Goal: Information Seeking & Learning: Learn about a topic

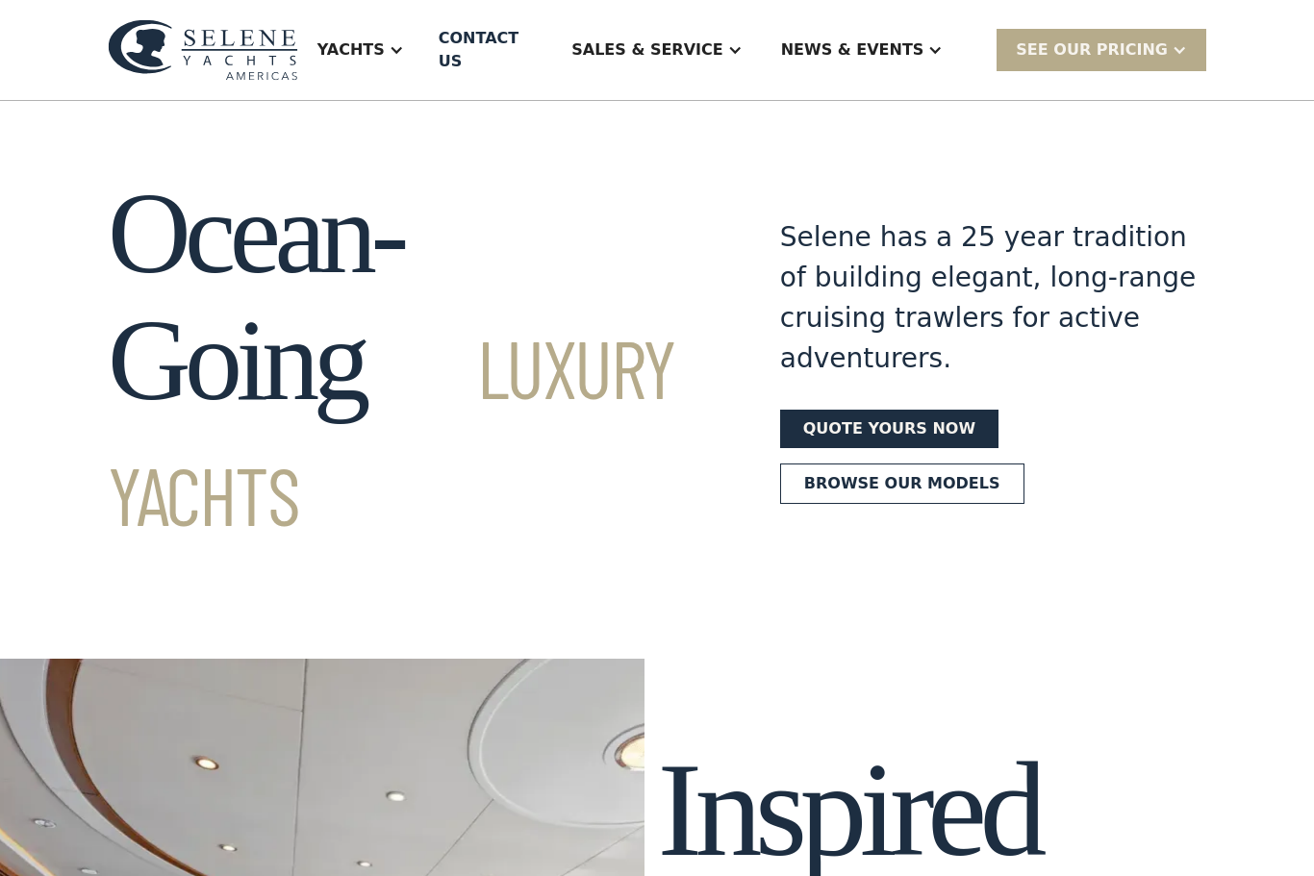
click at [423, 29] on div "Yachts" at bounding box center [360, 50] width 125 height 77
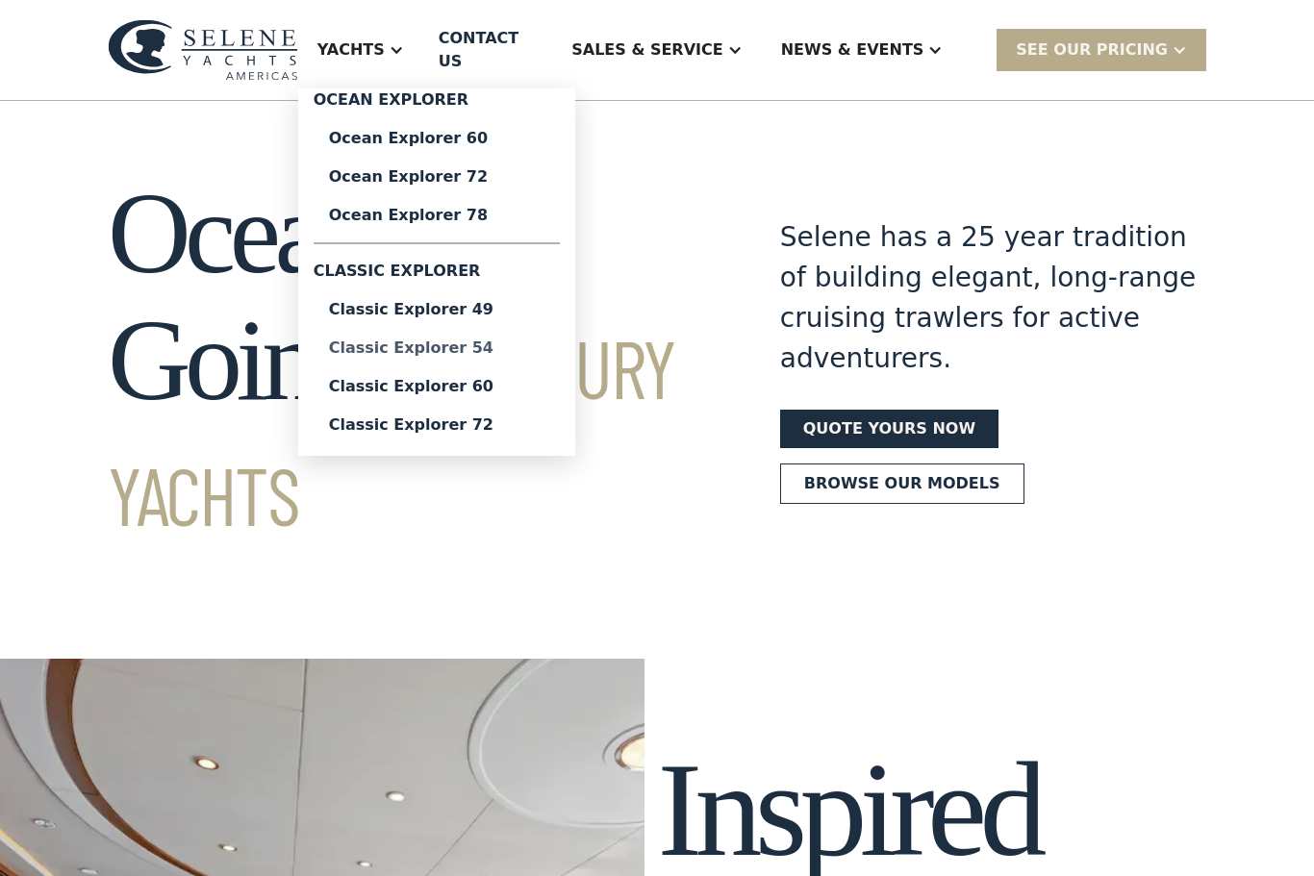
click at [513, 341] on div "Classic Explorer 54" at bounding box center [436, 348] width 215 height 15
click at [541, 379] on div "Classic Explorer 60" at bounding box center [436, 386] width 215 height 15
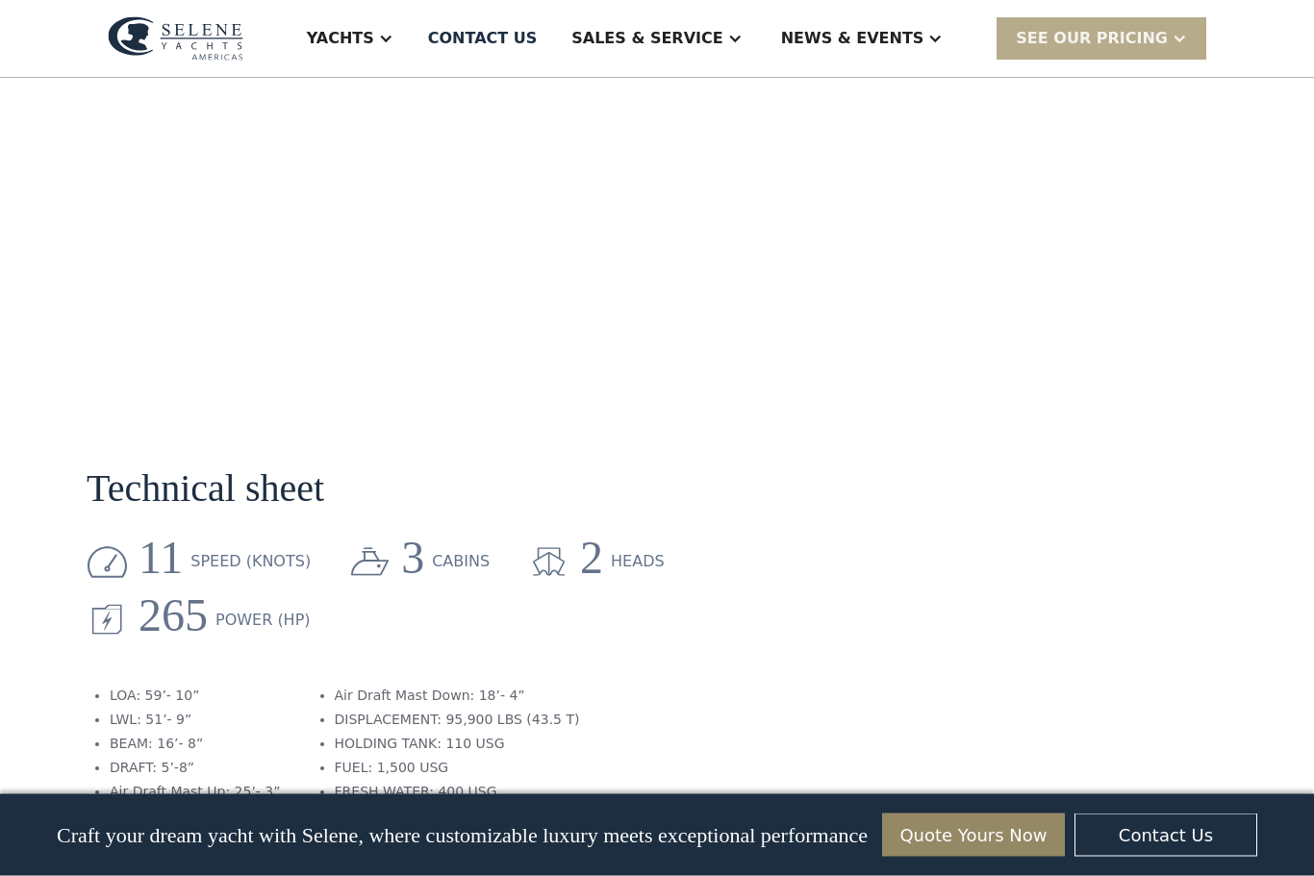
scroll to position [1985, 0]
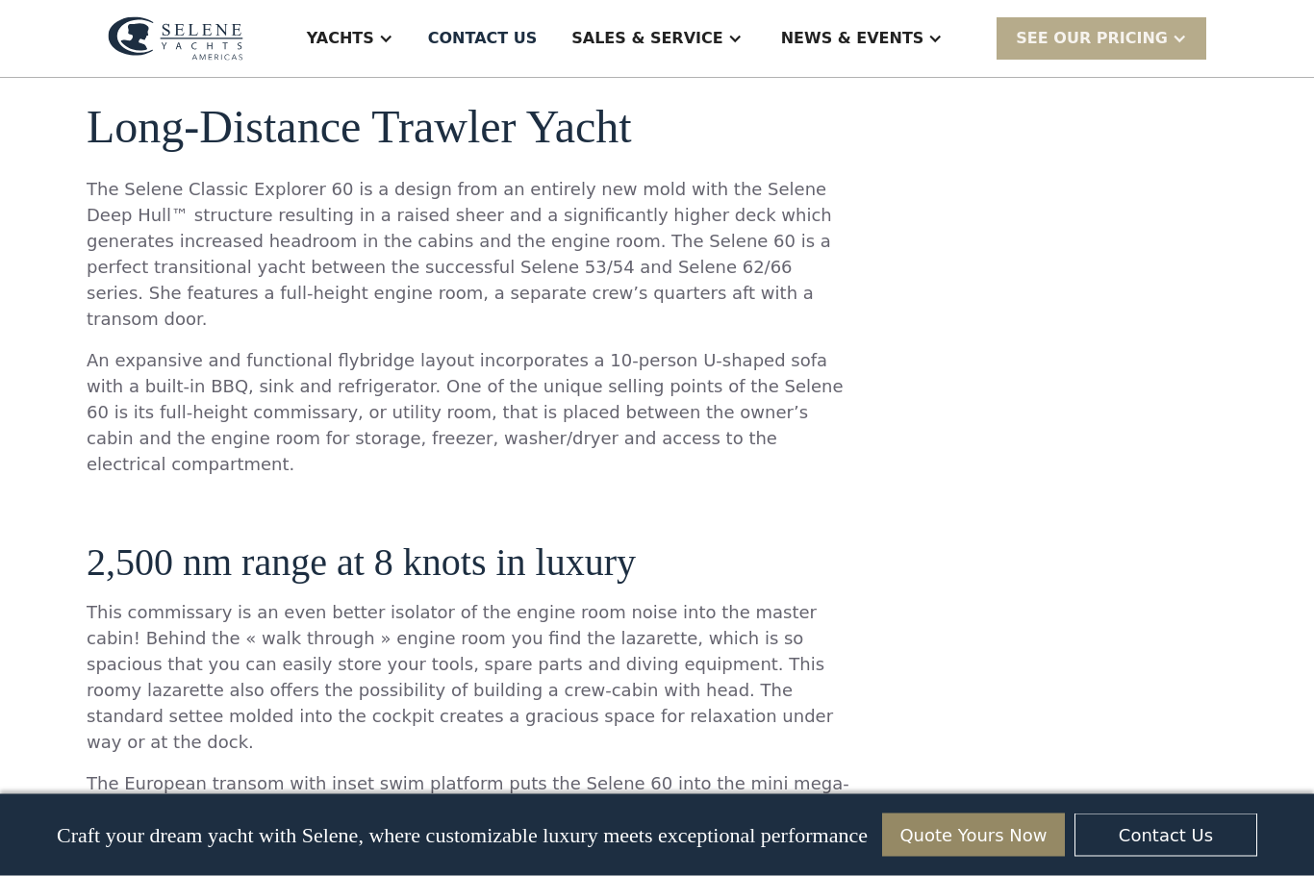
scroll to position [937, 0]
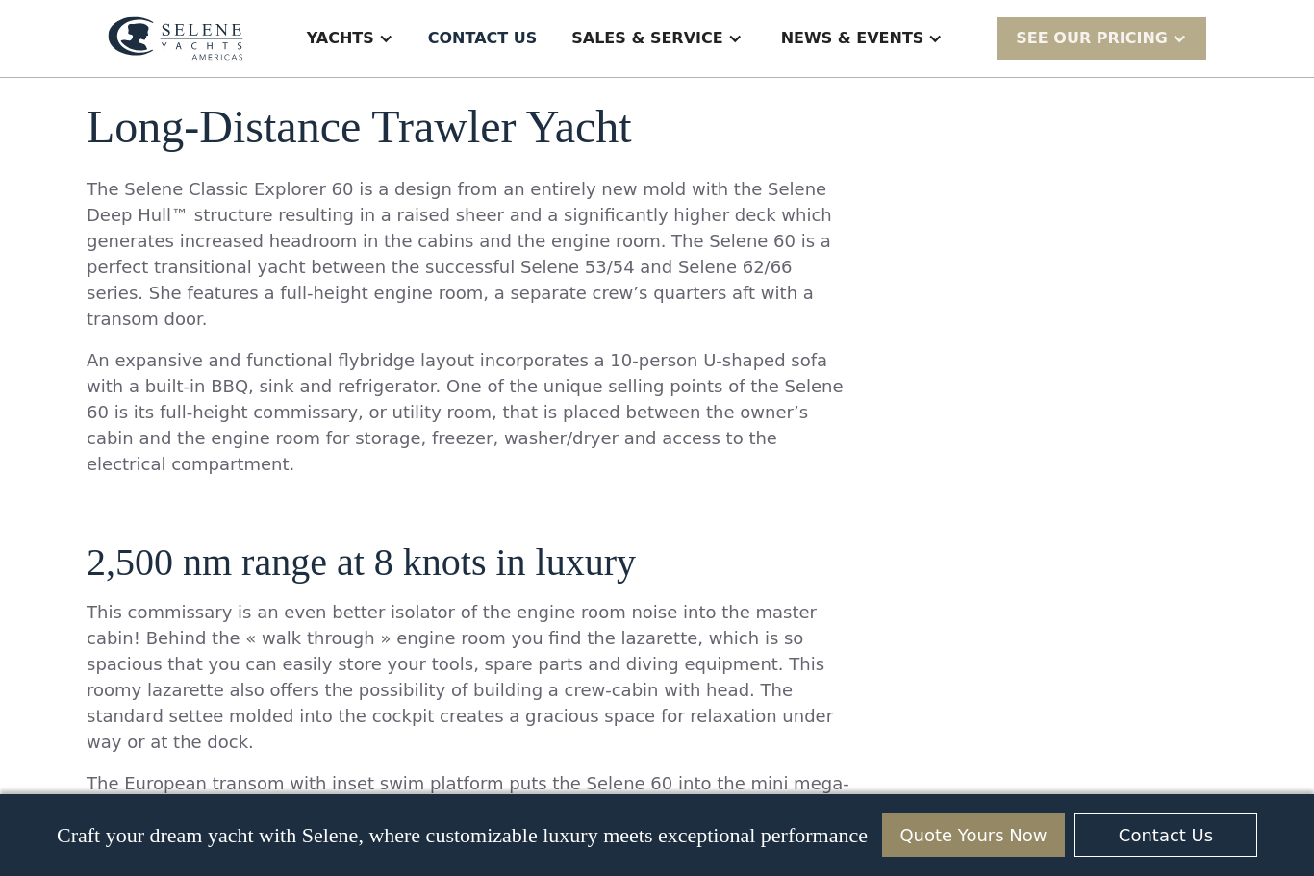
click at [924, 41] on div "News & EVENTS" at bounding box center [852, 38] width 143 height 23
click at [877, 141] on div "Events" at bounding box center [900, 134] width 246 height 15
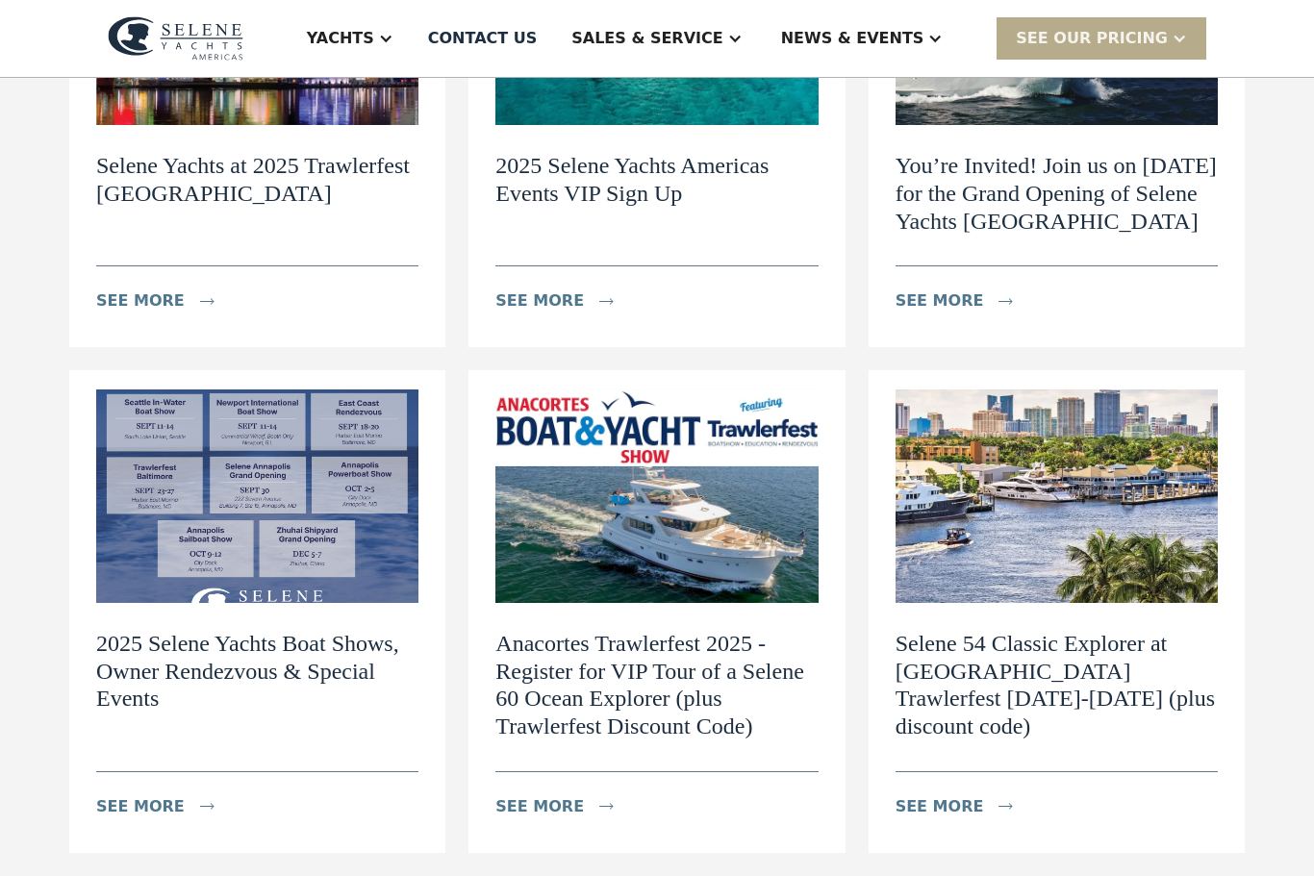
scroll to position [449, 0]
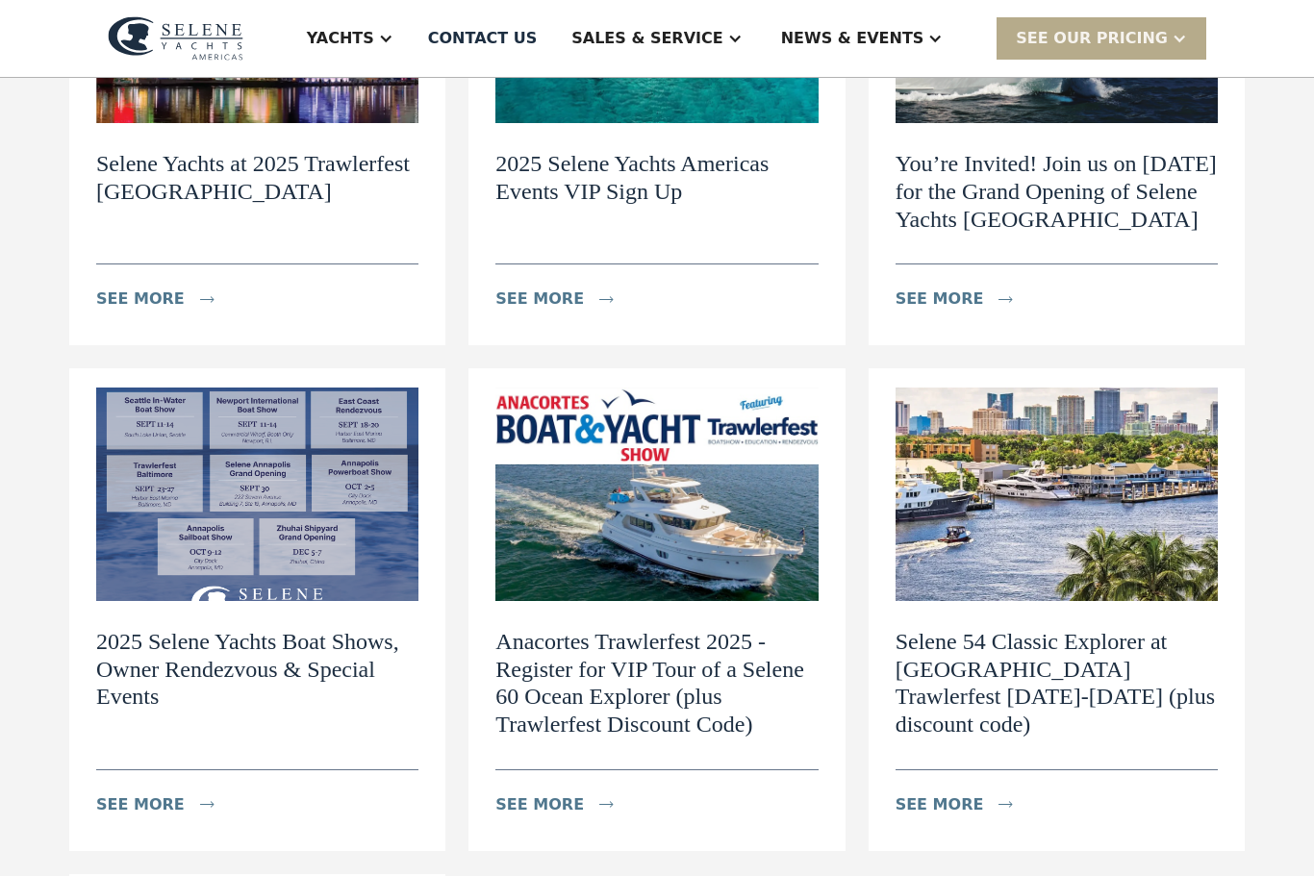
click at [61, 721] on div "Events - Navigating the World of Exclusive Yachts News view details Navigating …" at bounding box center [657, 533] width 1314 height 1809
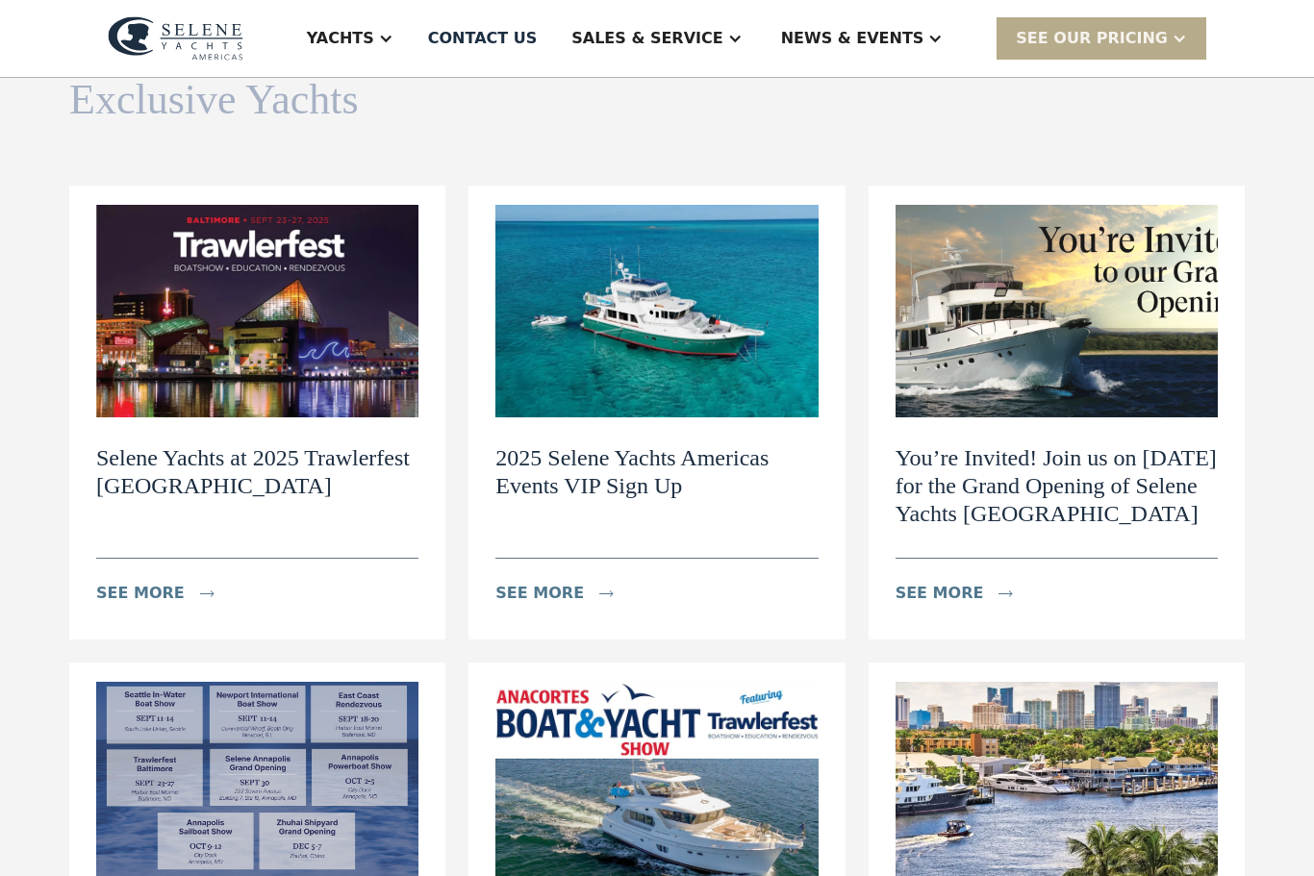
scroll to position [0, 0]
click at [168, 365] on img at bounding box center [257, 311] width 322 height 213
click at [1100, 345] on img at bounding box center [1057, 311] width 322 height 213
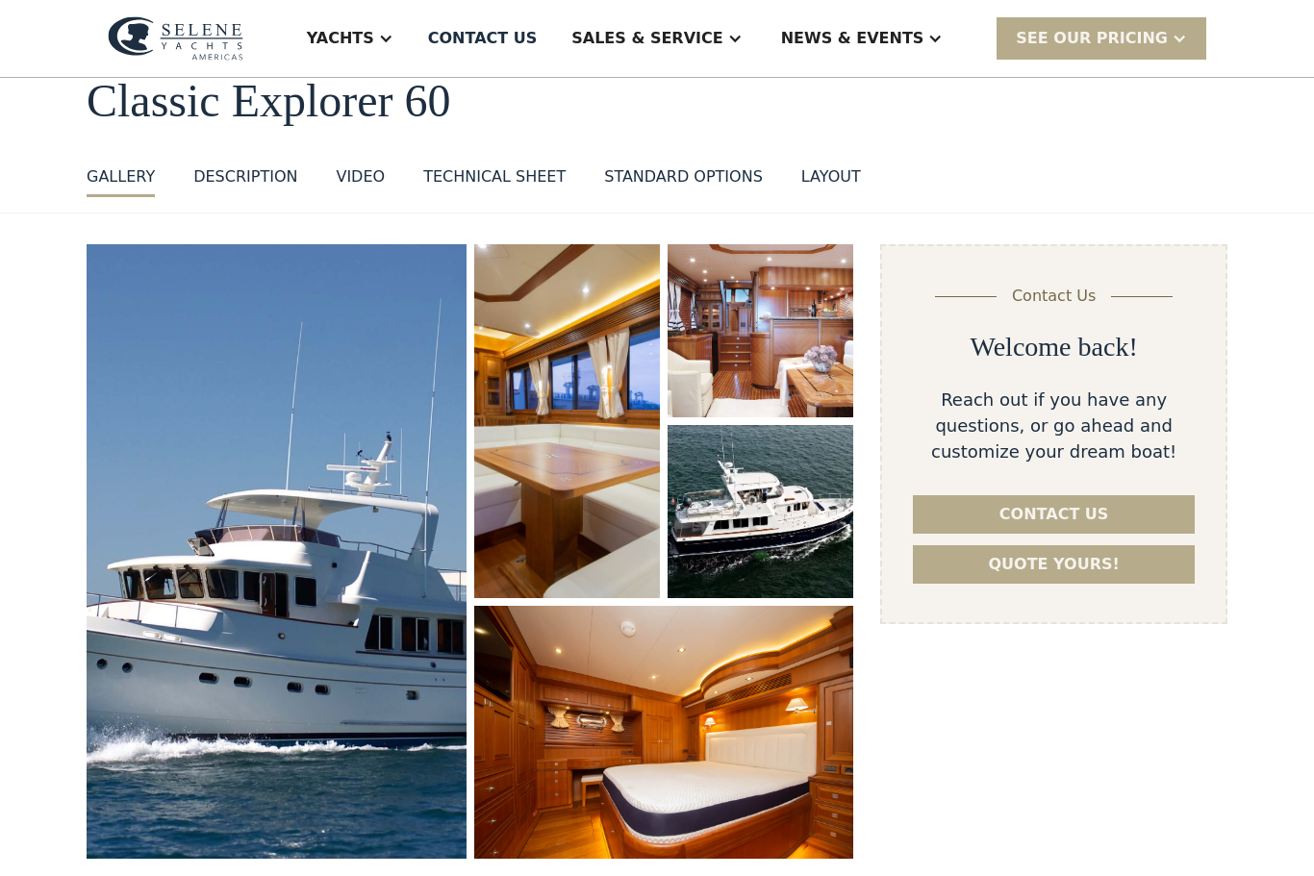
scroll to position [101, 0]
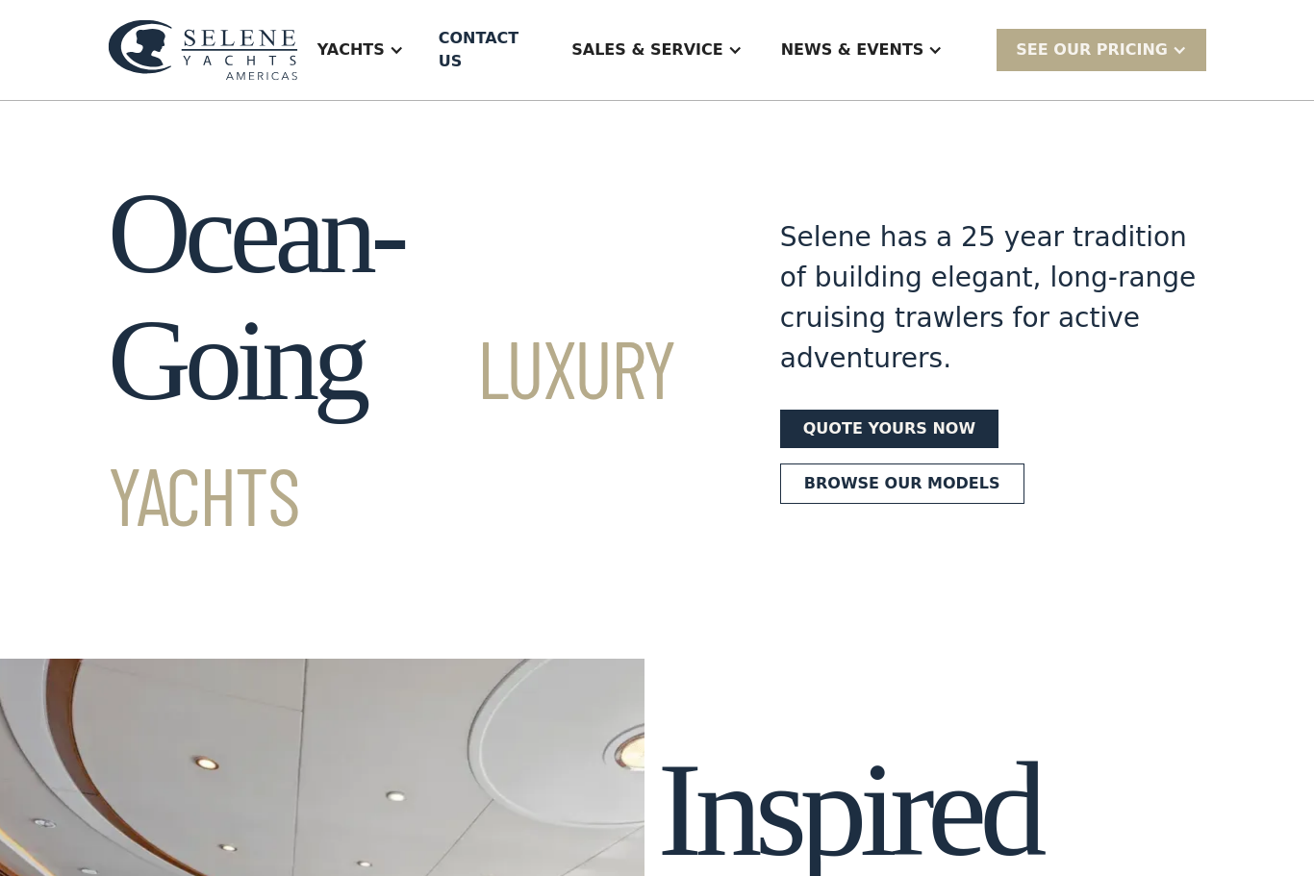
click at [722, 45] on div "Sales & Service" at bounding box center [646, 49] width 151 height 23
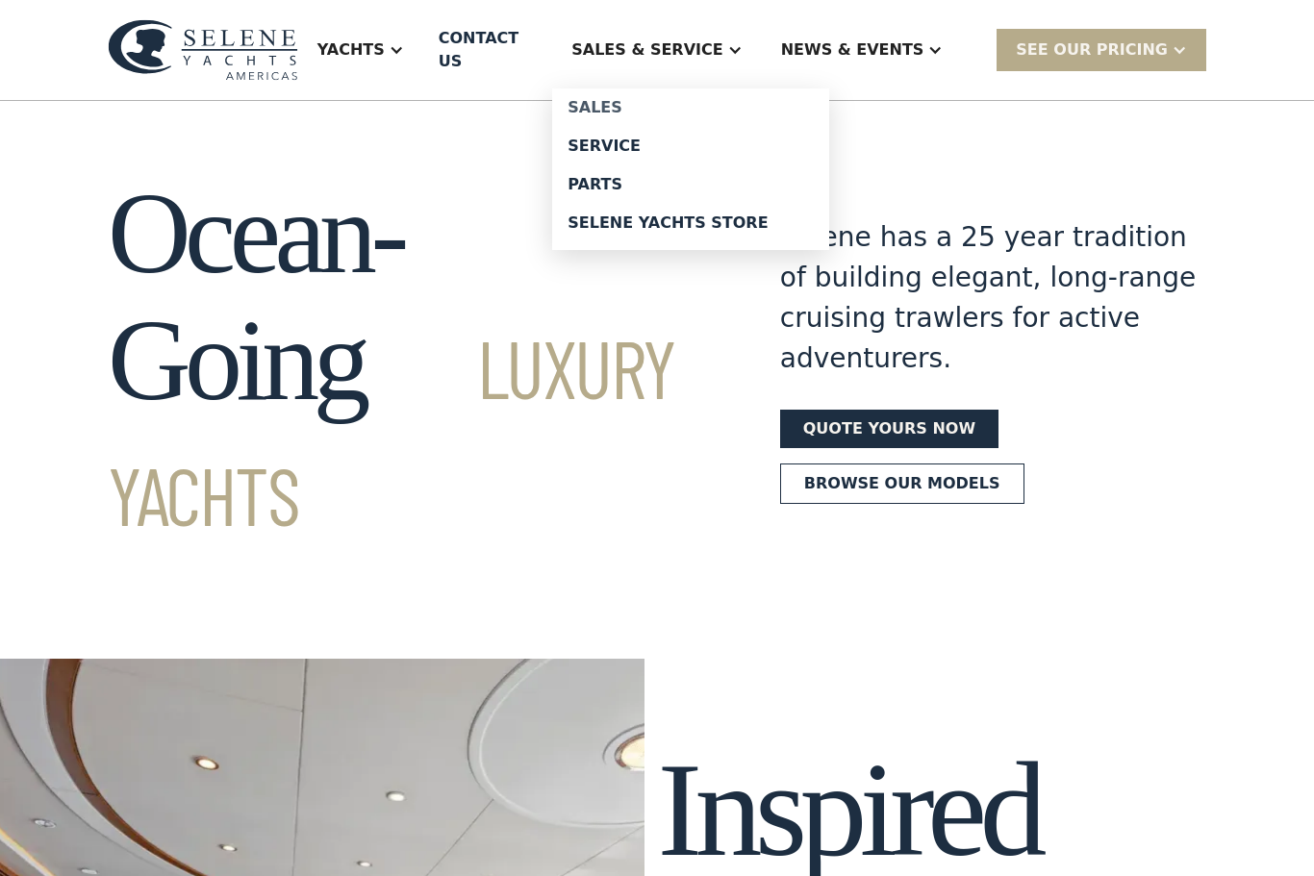
click at [686, 100] on div "Sales" at bounding box center [691, 107] width 246 height 15
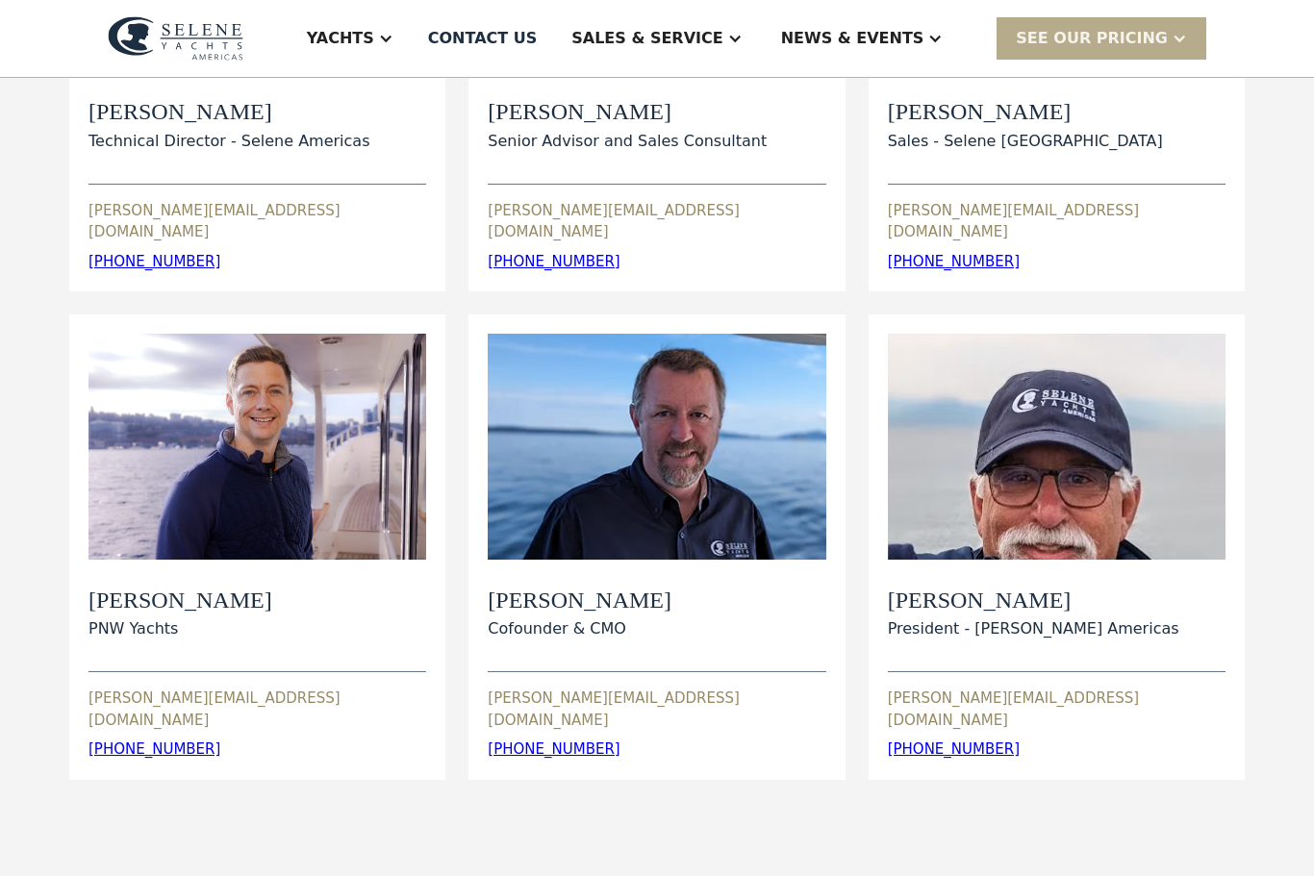
scroll to position [517, 0]
click at [1056, 502] on div "View Bio" at bounding box center [1057, 447] width 338 height 225
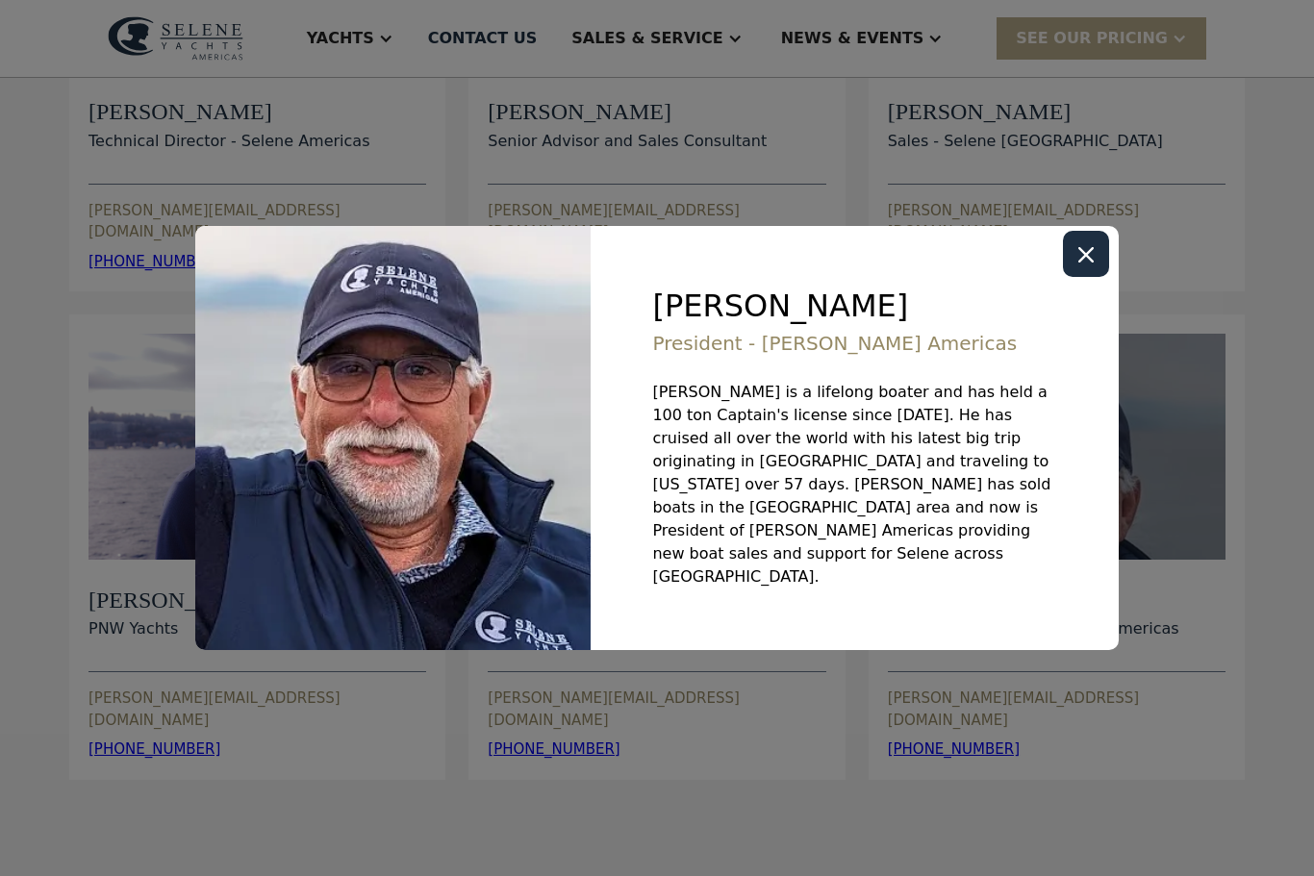
click at [1101, 270] on div "Close modal" at bounding box center [1086, 254] width 46 height 46
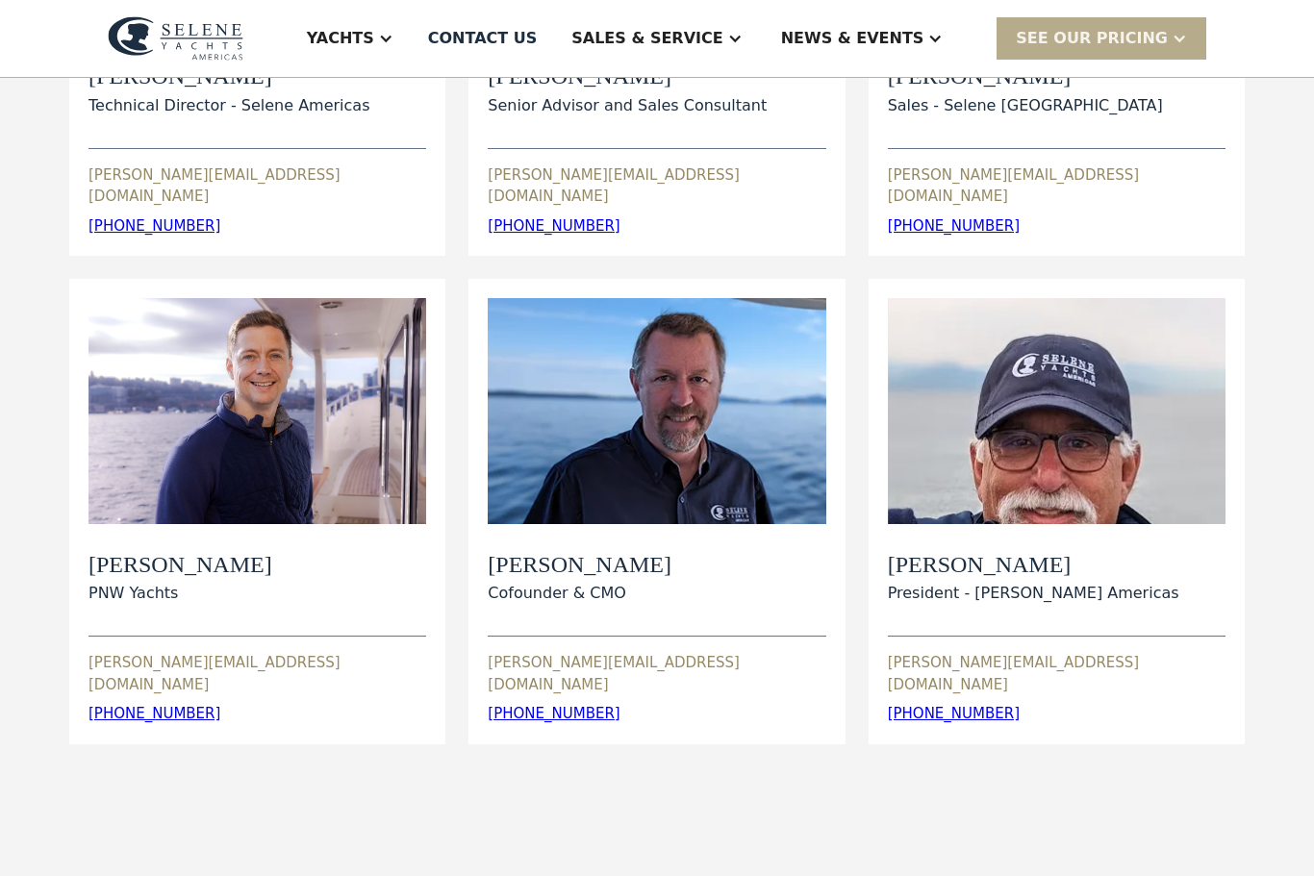
scroll to position [559, 0]
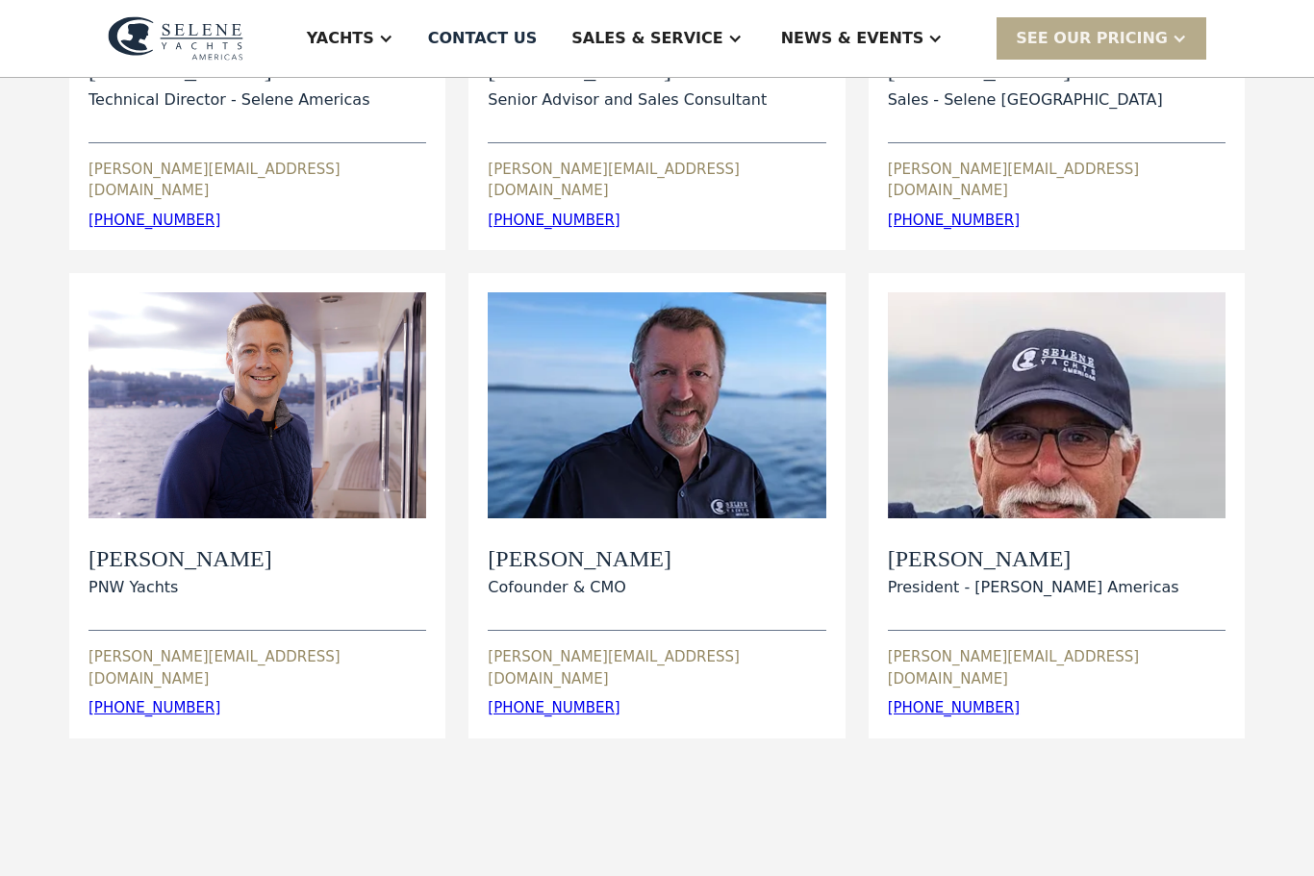
click at [747, 405] on div "View Bio" at bounding box center [657, 404] width 338 height 225
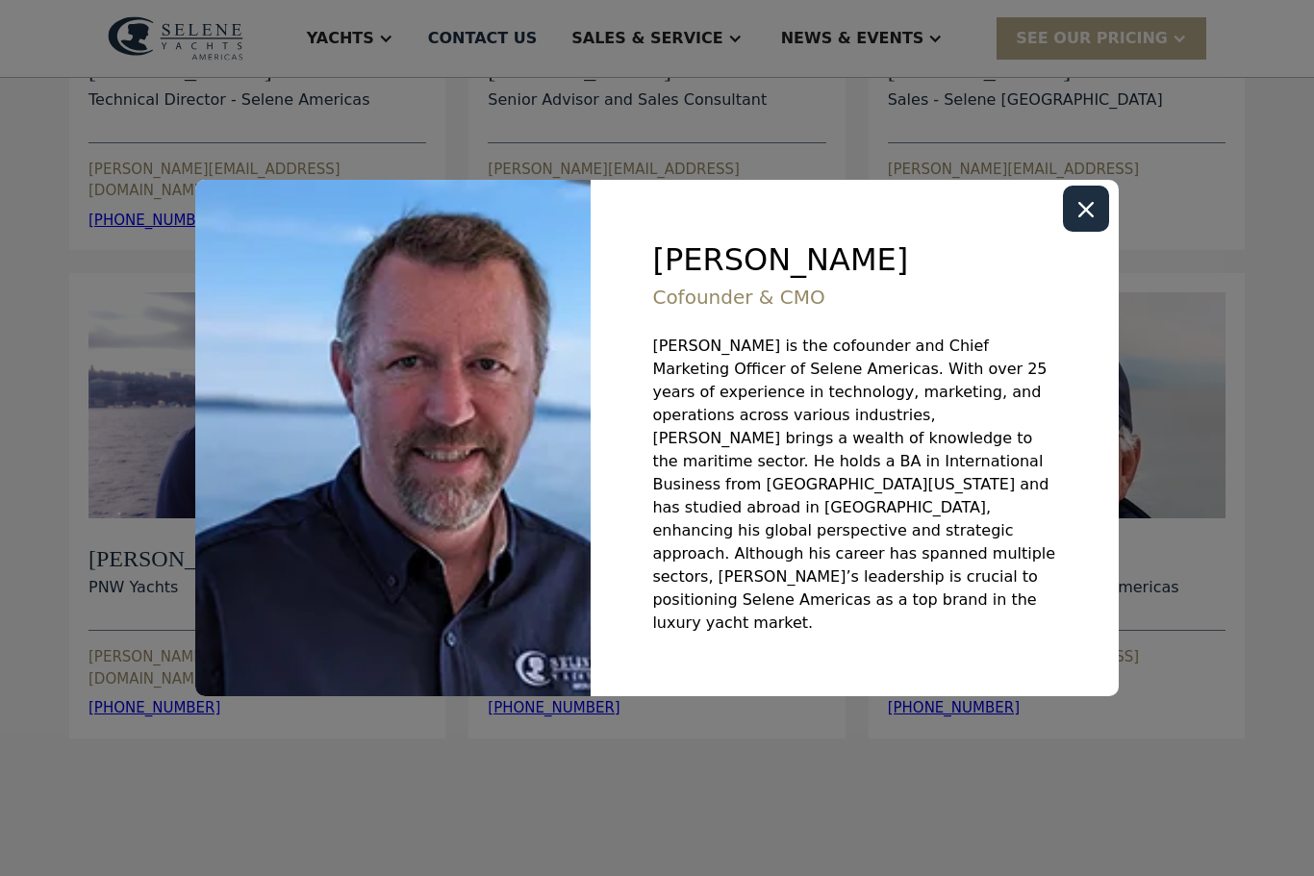
click at [1099, 232] on div "Close modal" at bounding box center [1086, 209] width 46 height 46
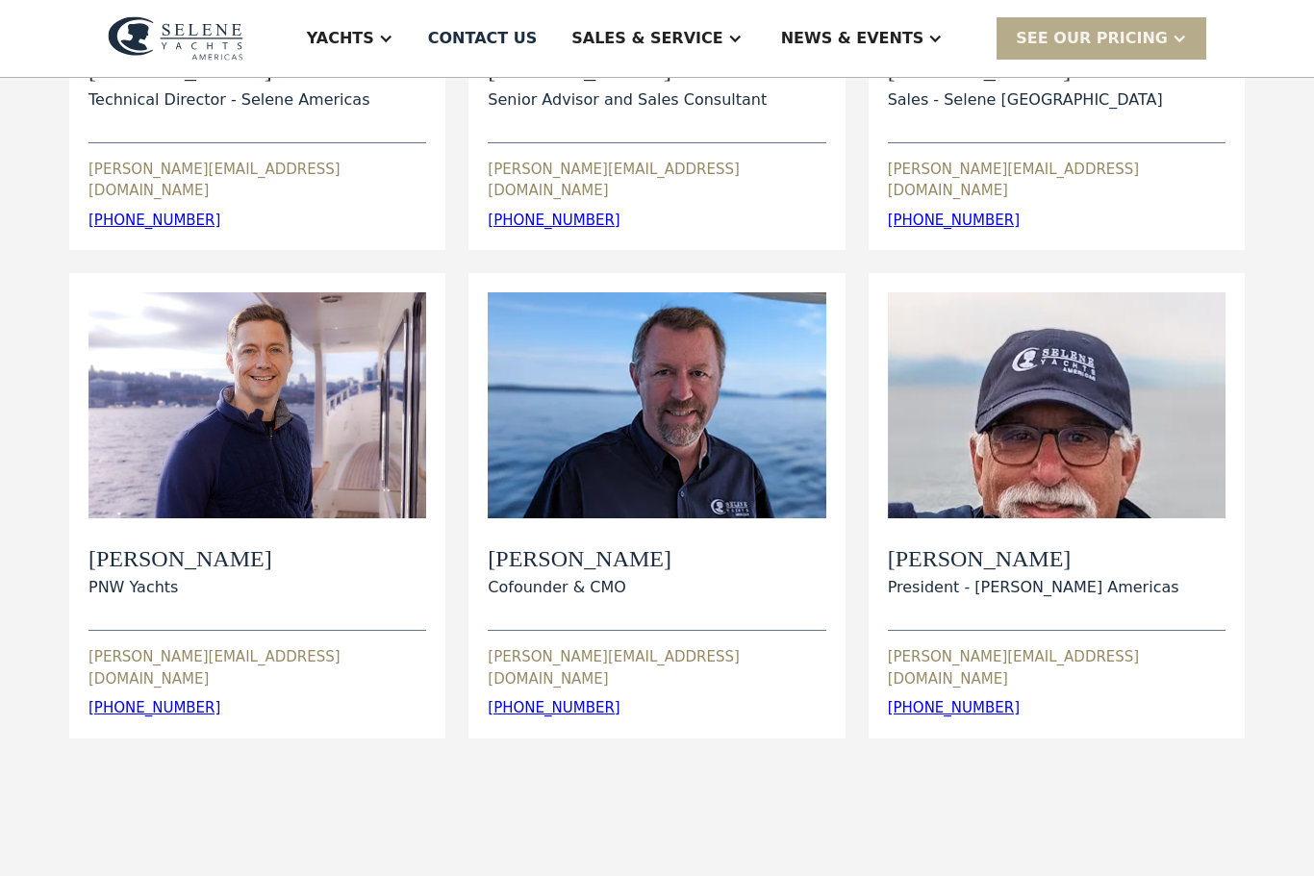
click at [396, 406] on div "View Bio" at bounding box center [258, 404] width 338 height 225
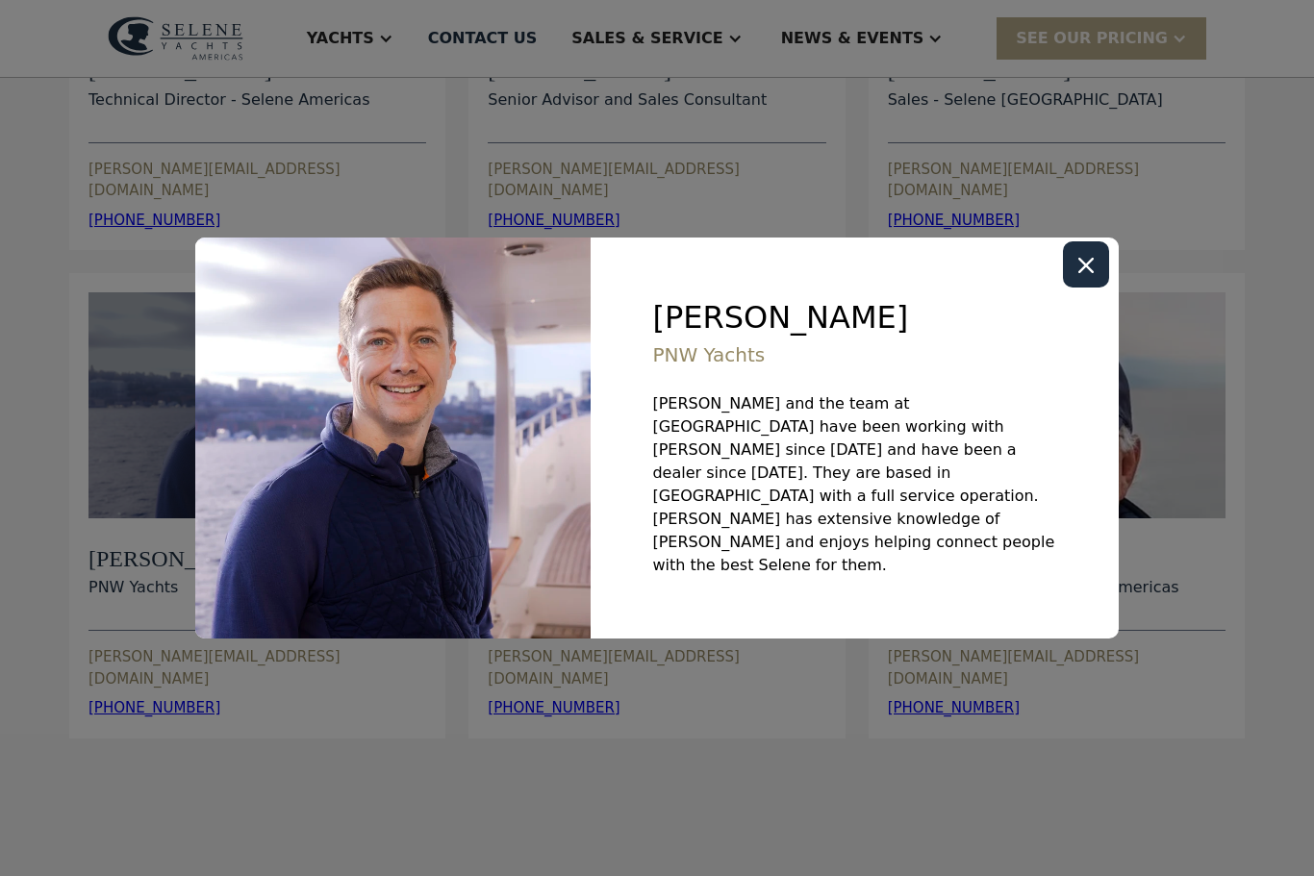
click at [1093, 272] on div "Close modal" at bounding box center [1085, 264] width 15 height 15
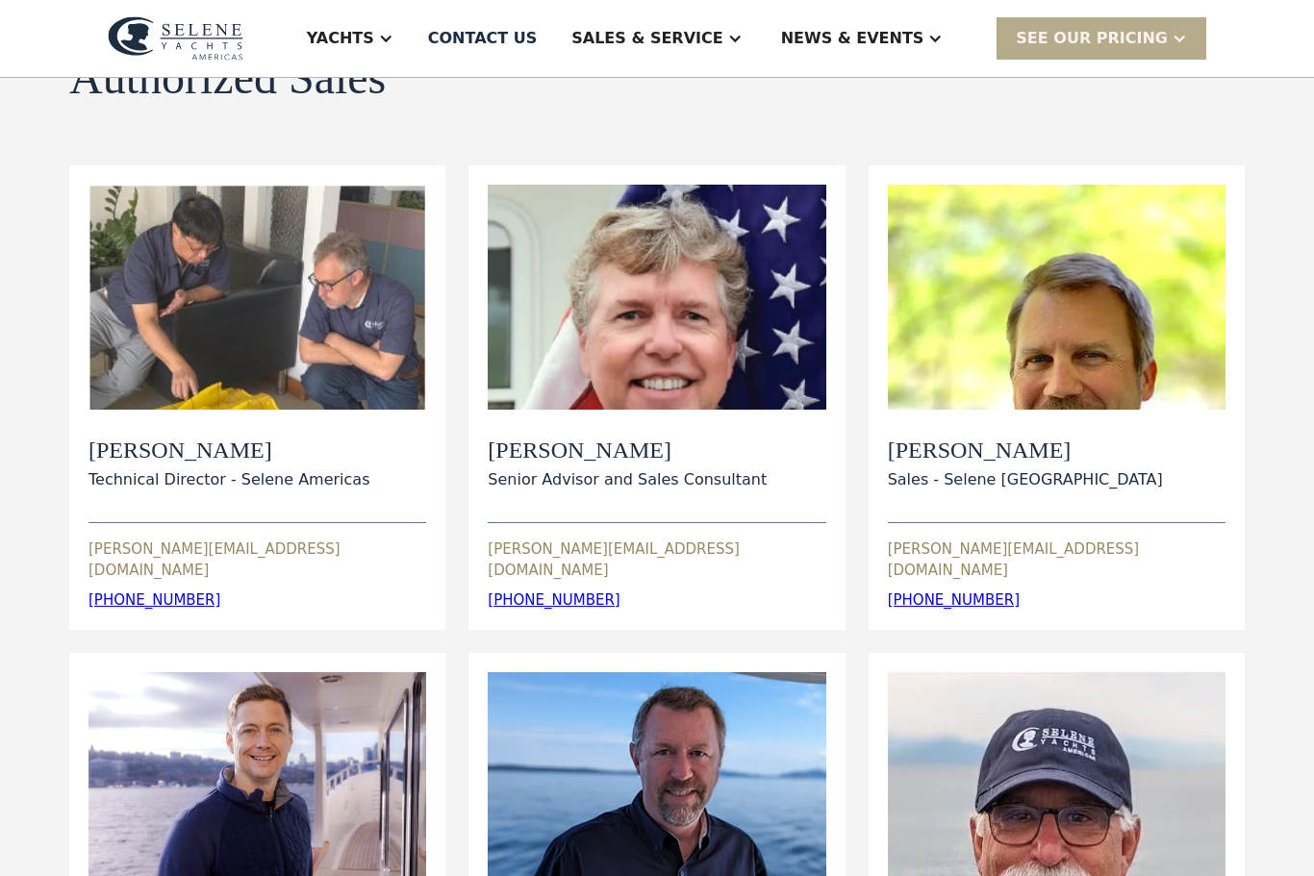
scroll to position [170, 0]
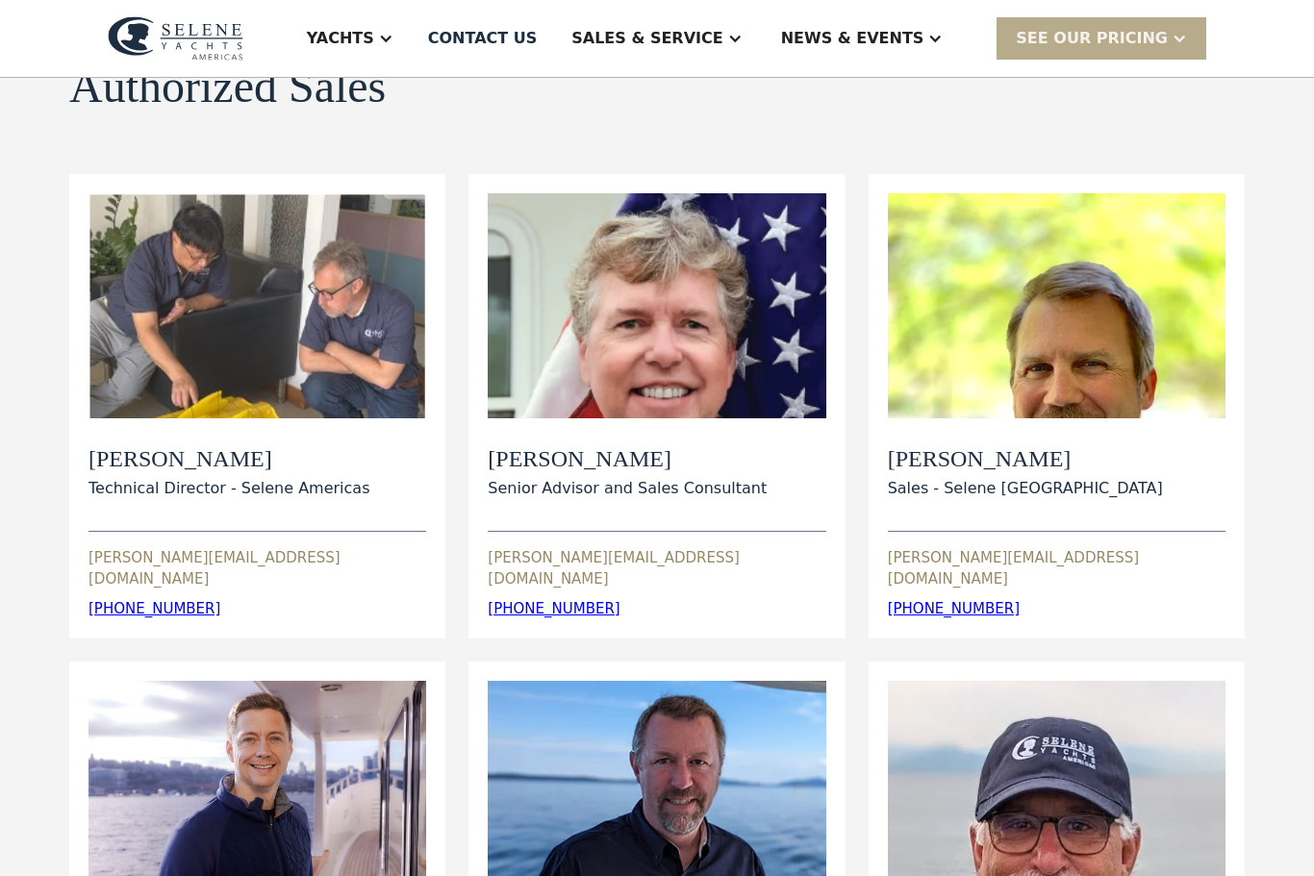
click at [1101, 336] on div "View Bio" at bounding box center [1057, 305] width 338 height 225
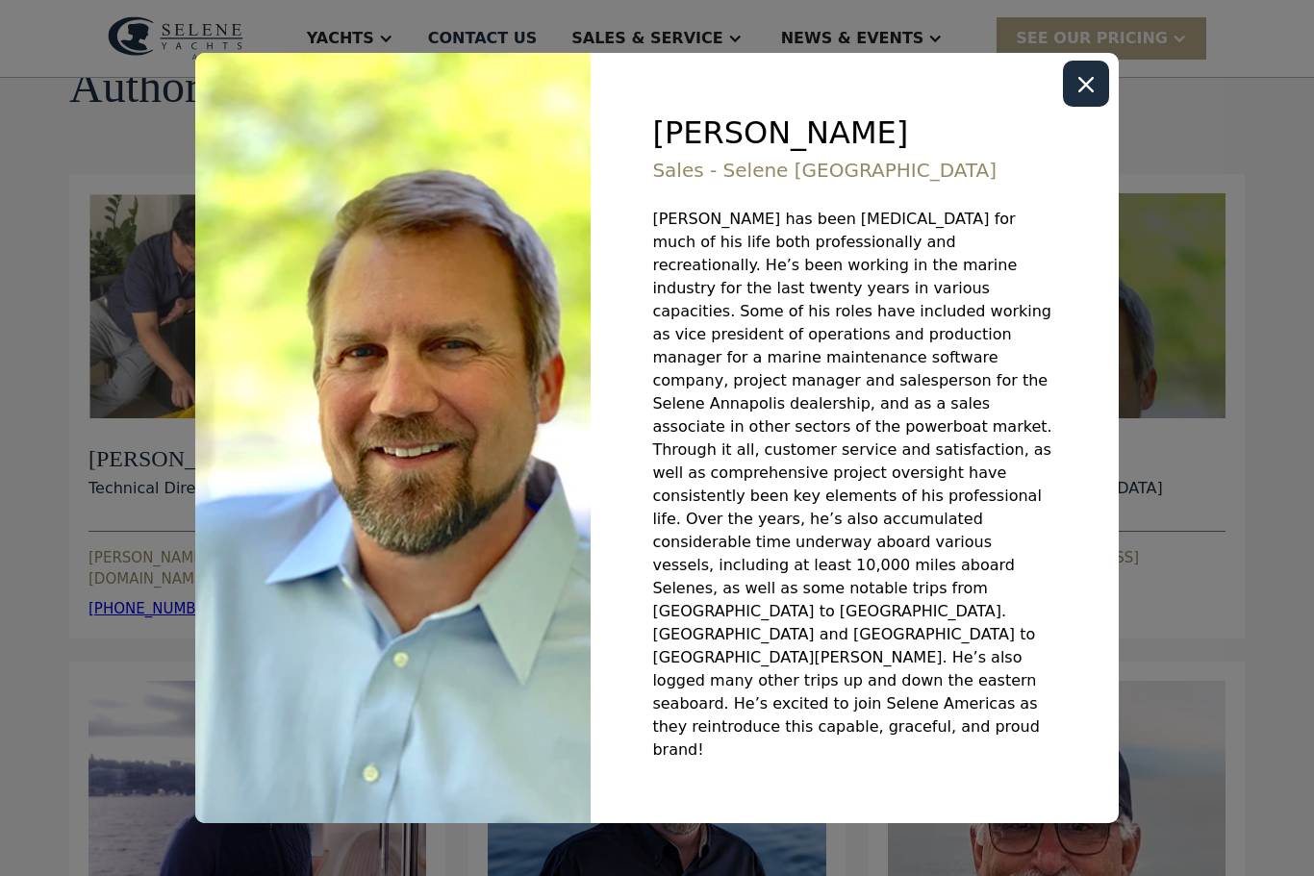
click at [1075, 107] on div "Close modal" at bounding box center [1086, 84] width 46 height 46
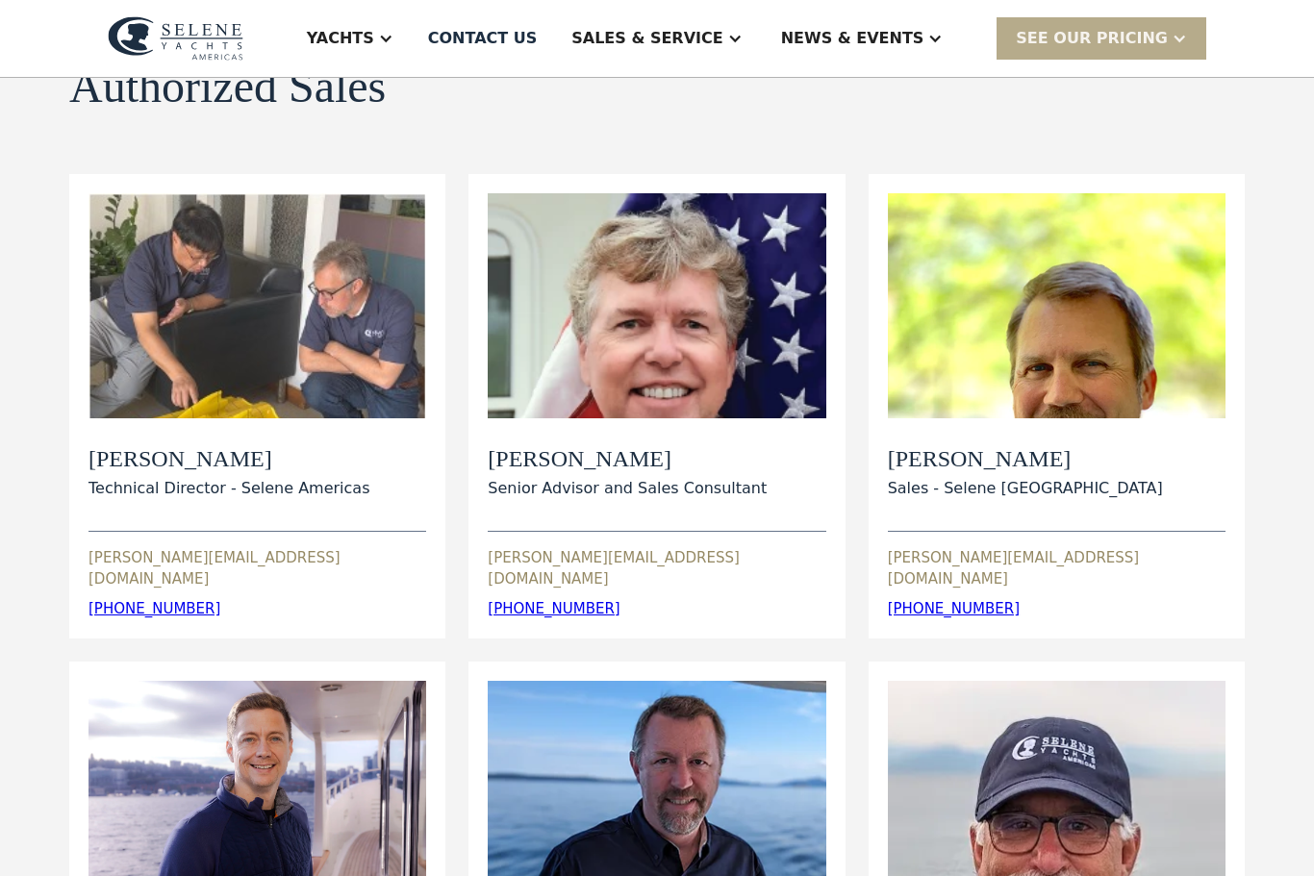
click at [770, 381] on div "View Bio" at bounding box center [657, 305] width 338 height 225
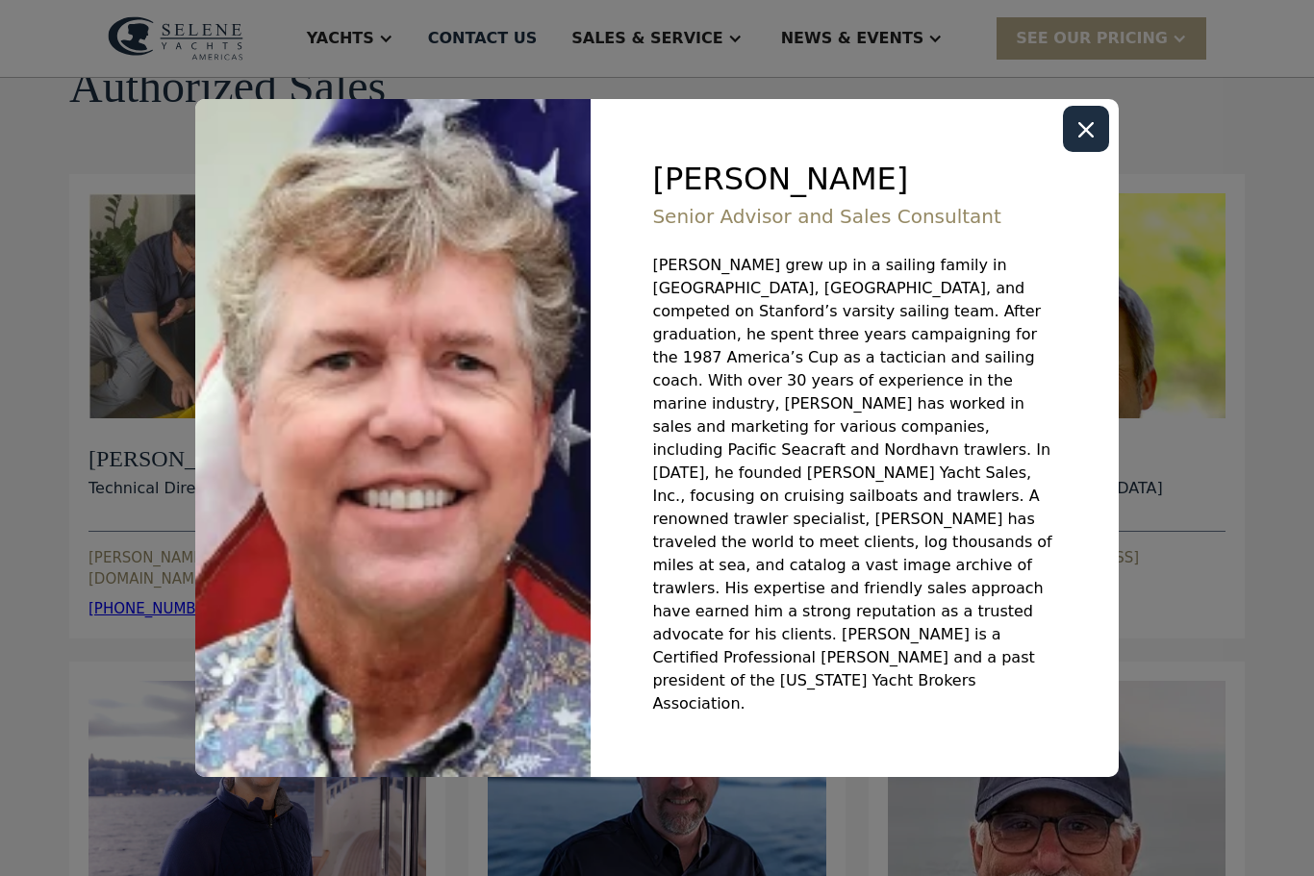
click at [1104, 152] on div "Close modal" at bounding box center [1086, 129] width 46 height 46
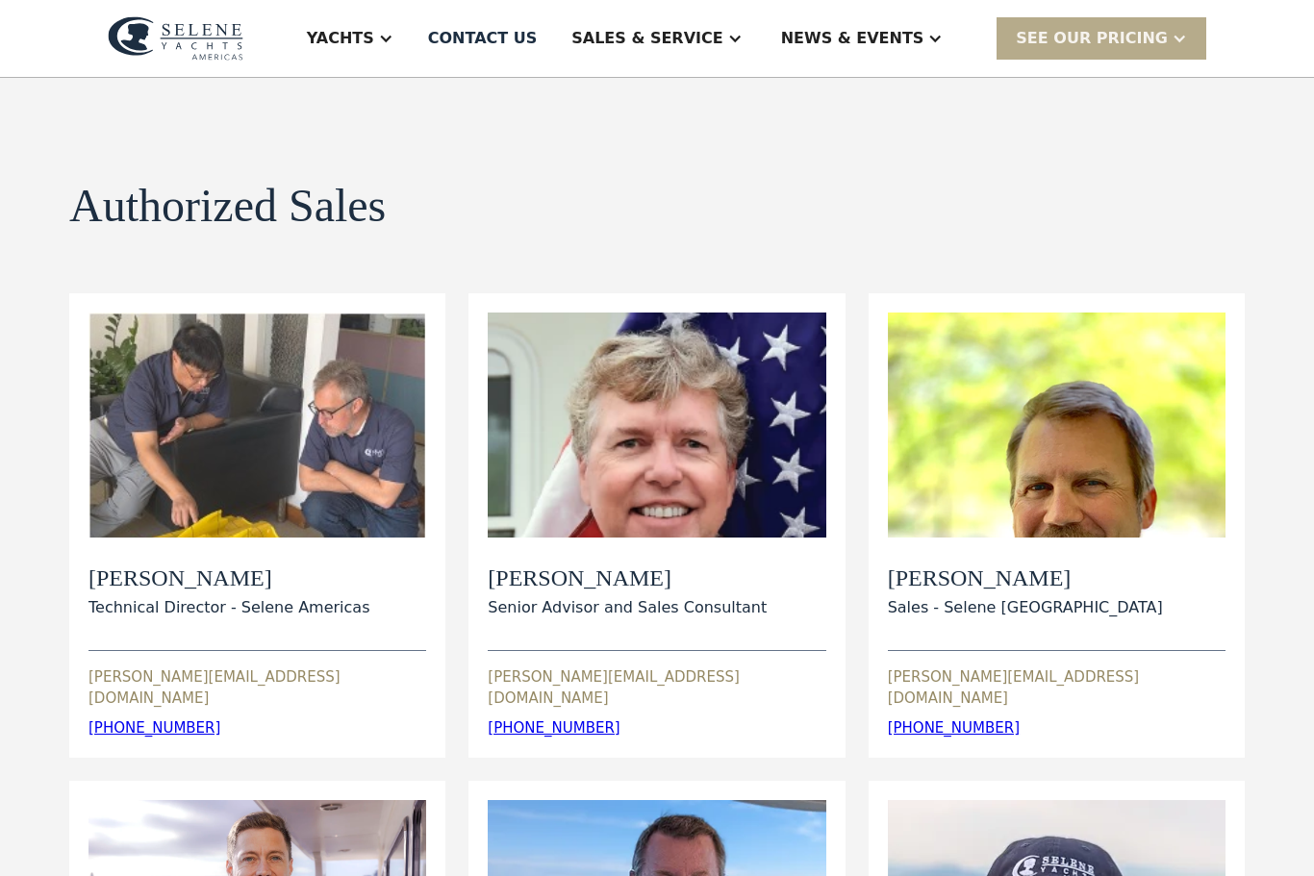
click at [381, 472] on div "View Bio" at bounding box center [258, 426] width 338 height 225
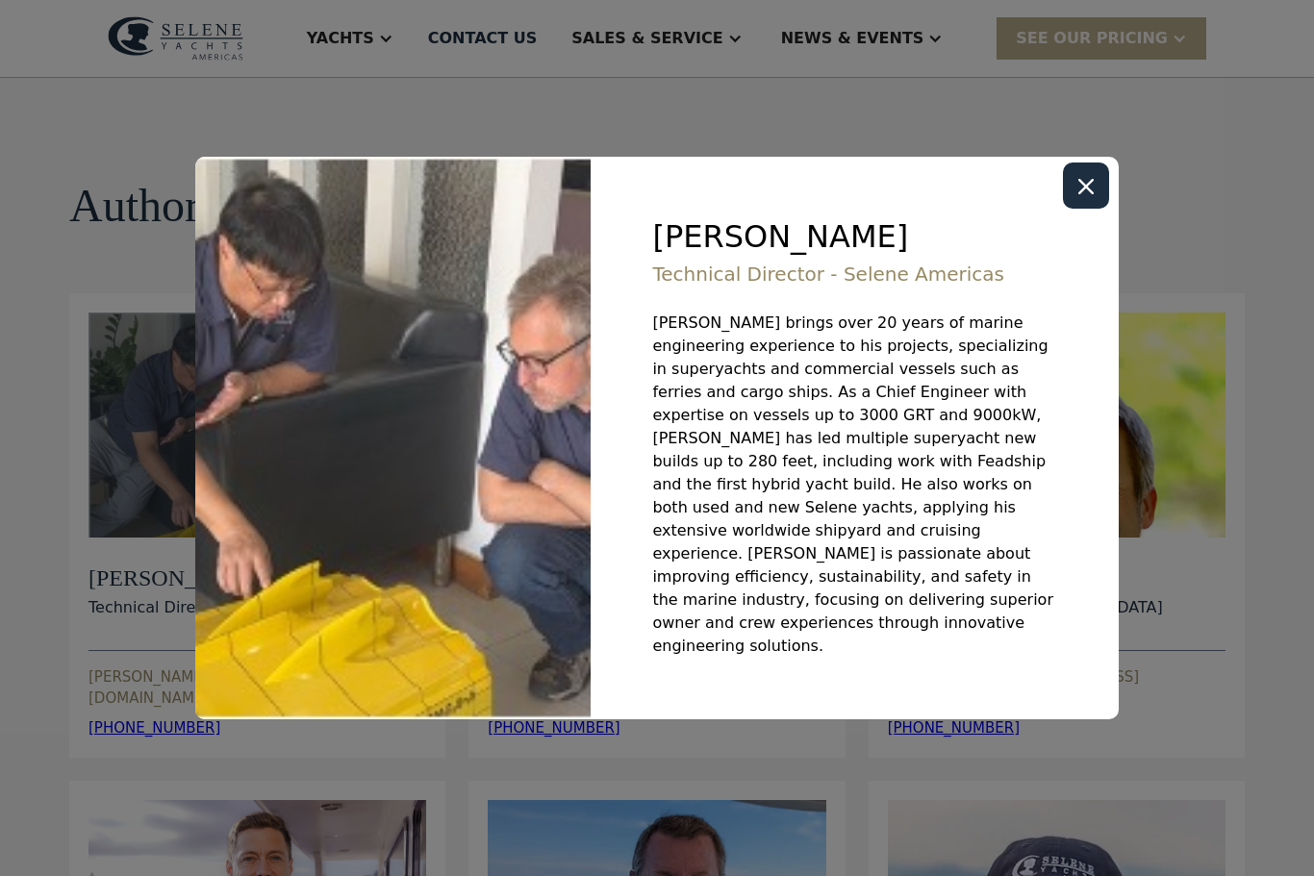
click at [1100, 209] on div "Close modal" at bounding box center [1086, 186] width 46 height 46
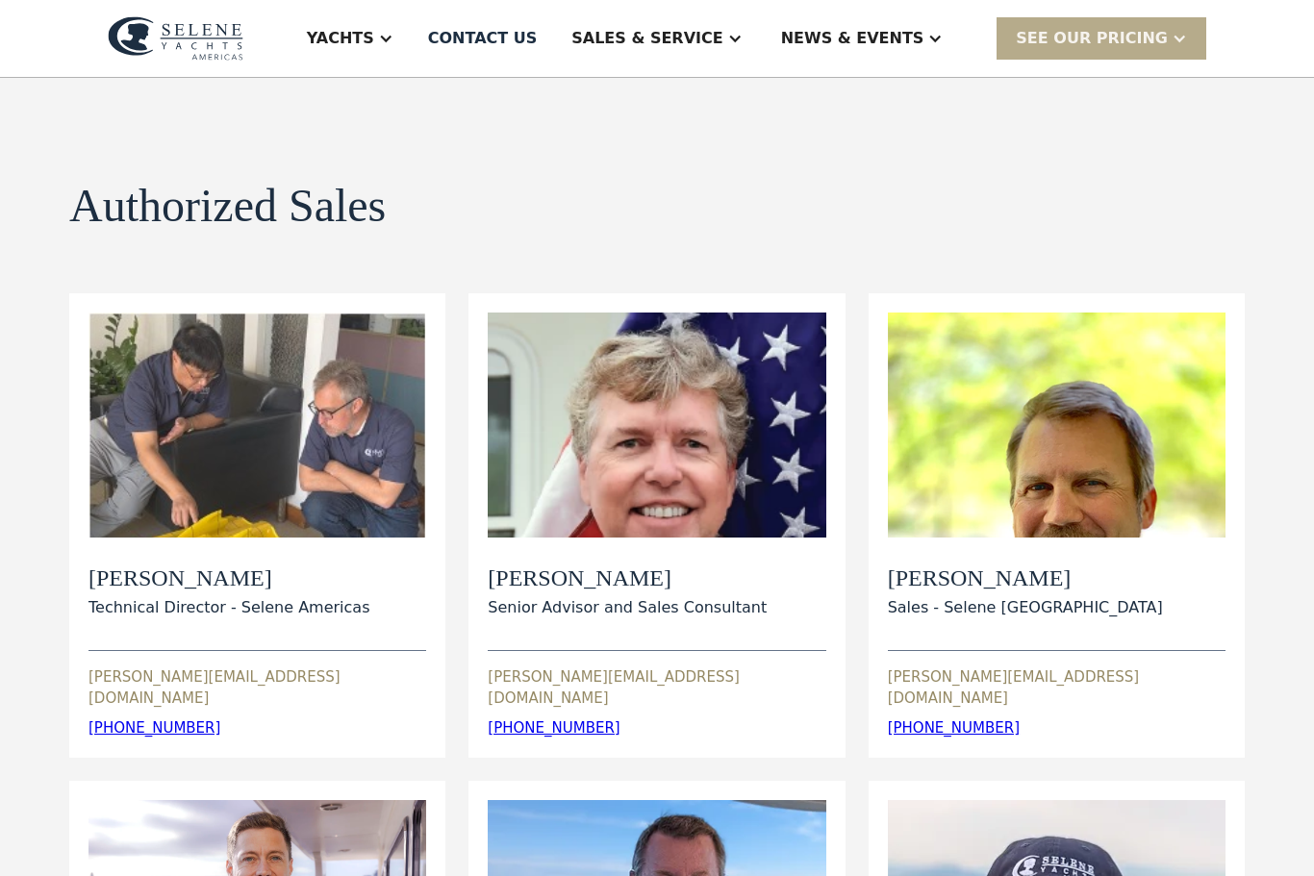
scroll to position [0, 0]
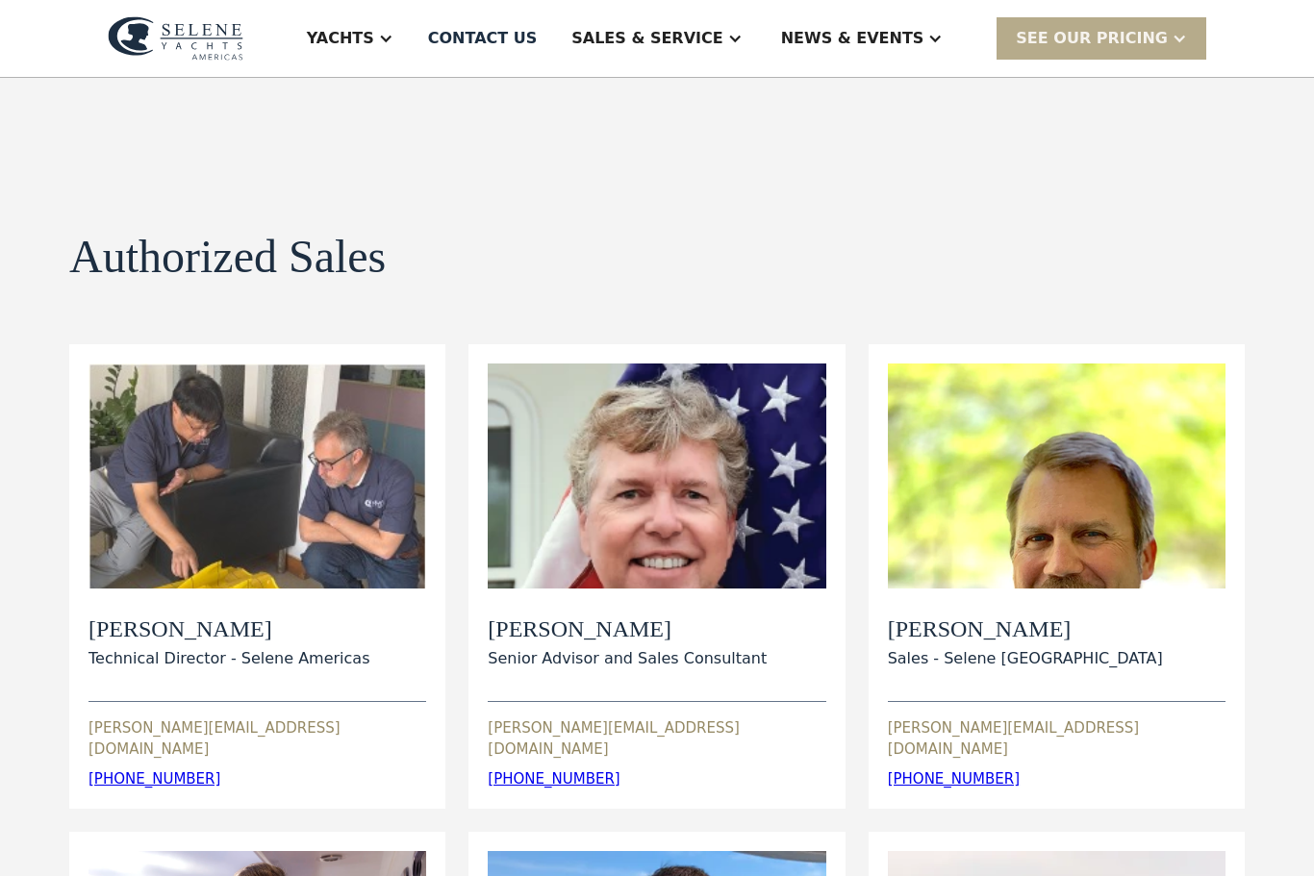
click at [722, 42] on div "Sales & Service" at bounding box center [646, 38] width 151 height 23
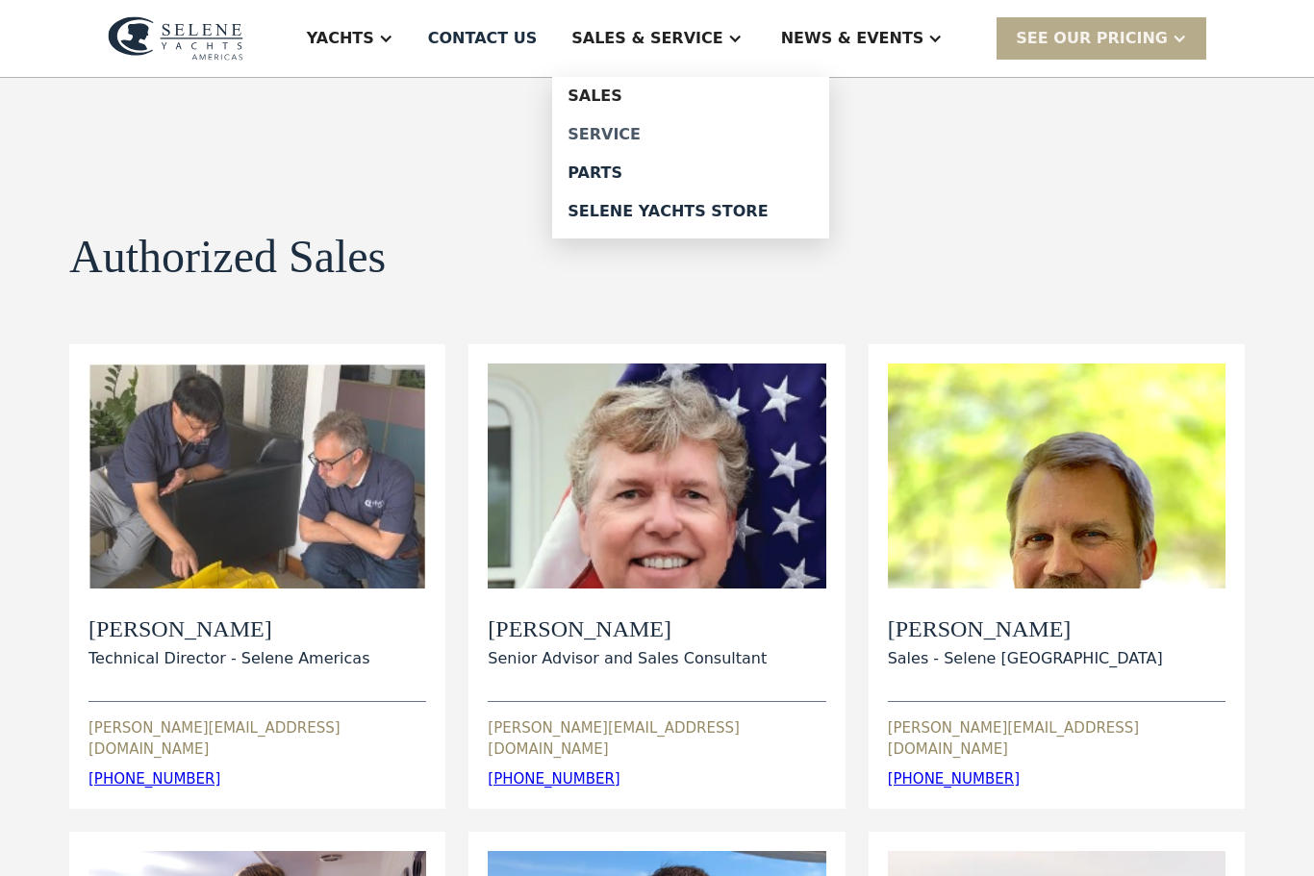
click at [697, 141] on div "Service" at bounding box center [691, 134] width 246 height 15
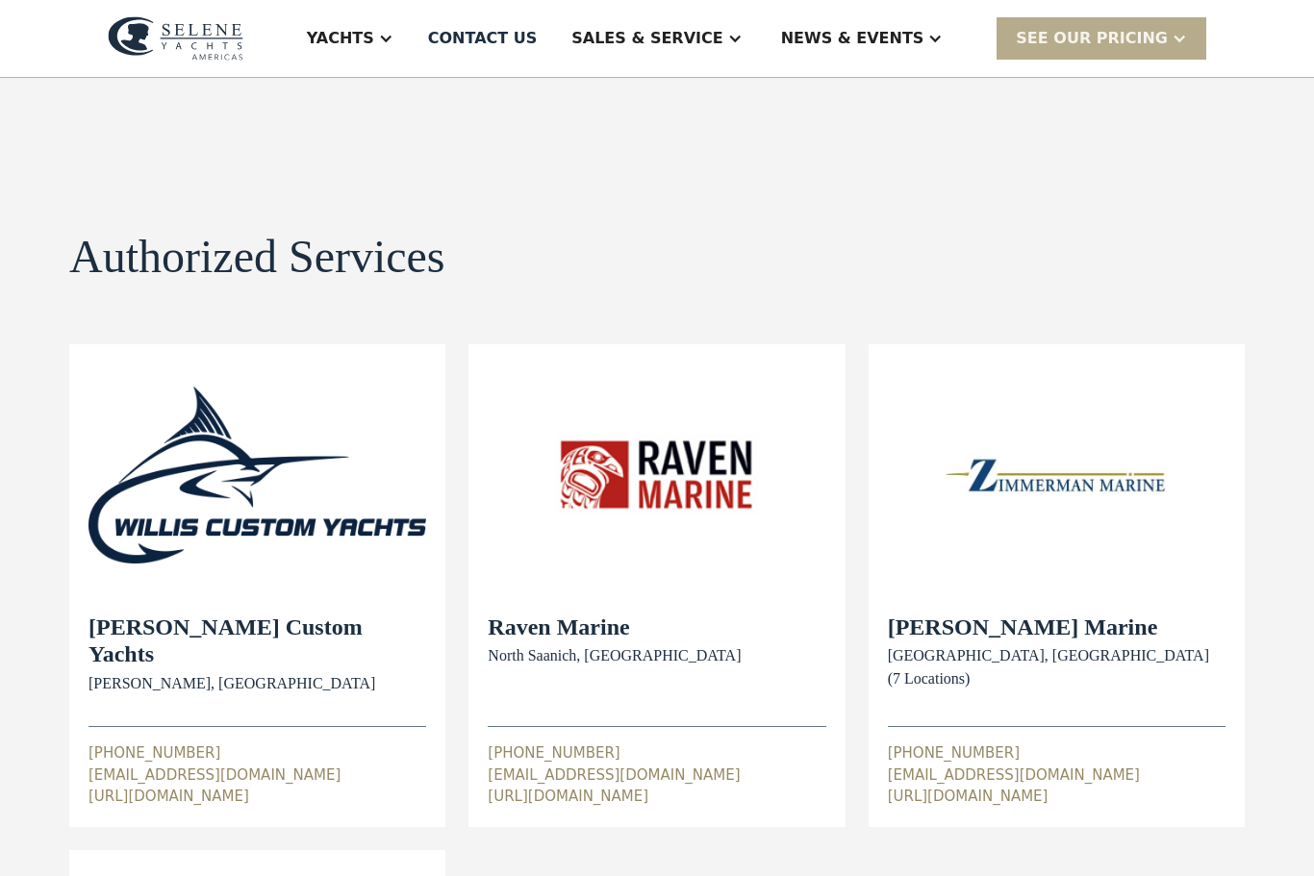
click at [722, 44] on div "Sales & Service" at bounding box center [646, 38] width 151 height 23
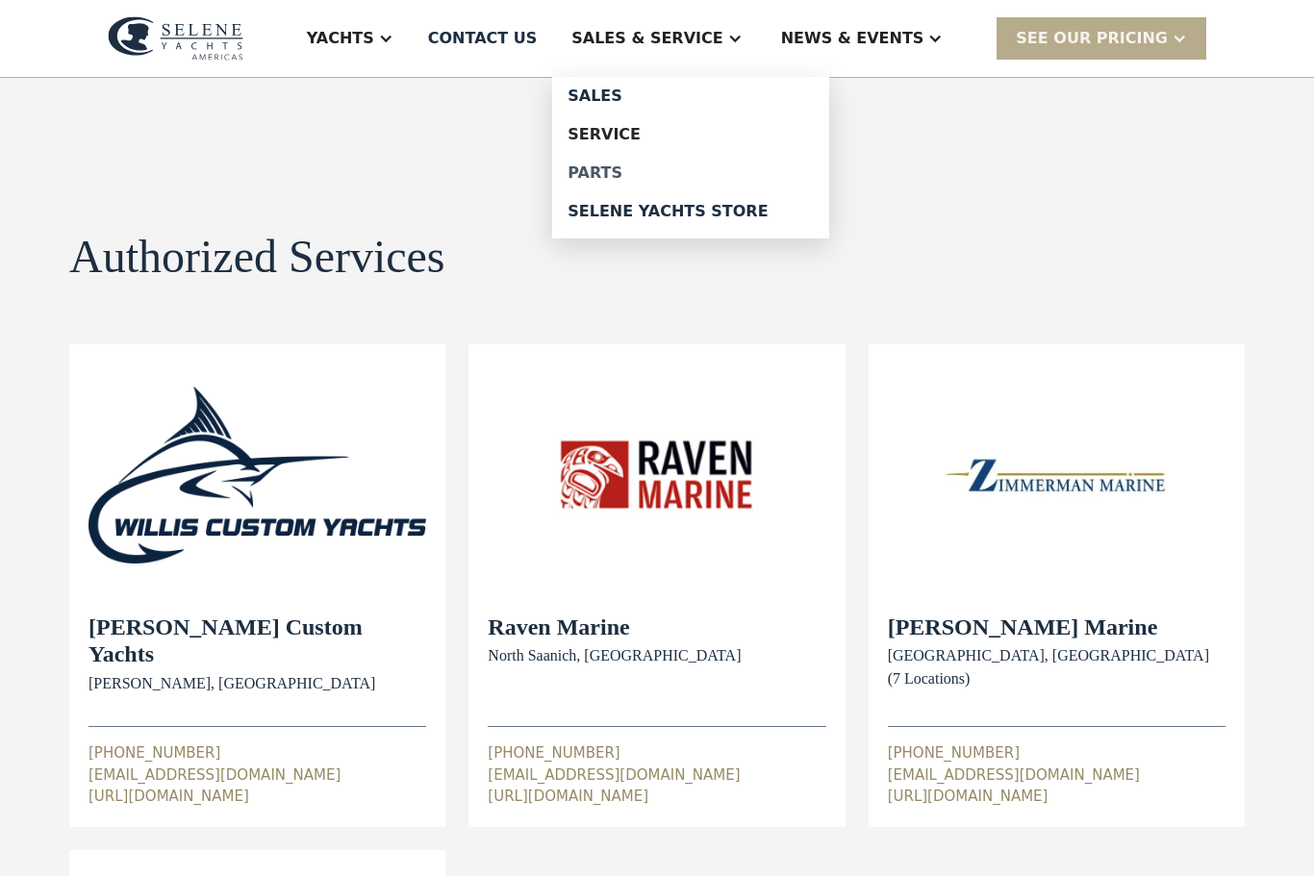
click at [684, 177] on div "Parts" at bounding box center [691, 172] width 246 height 15
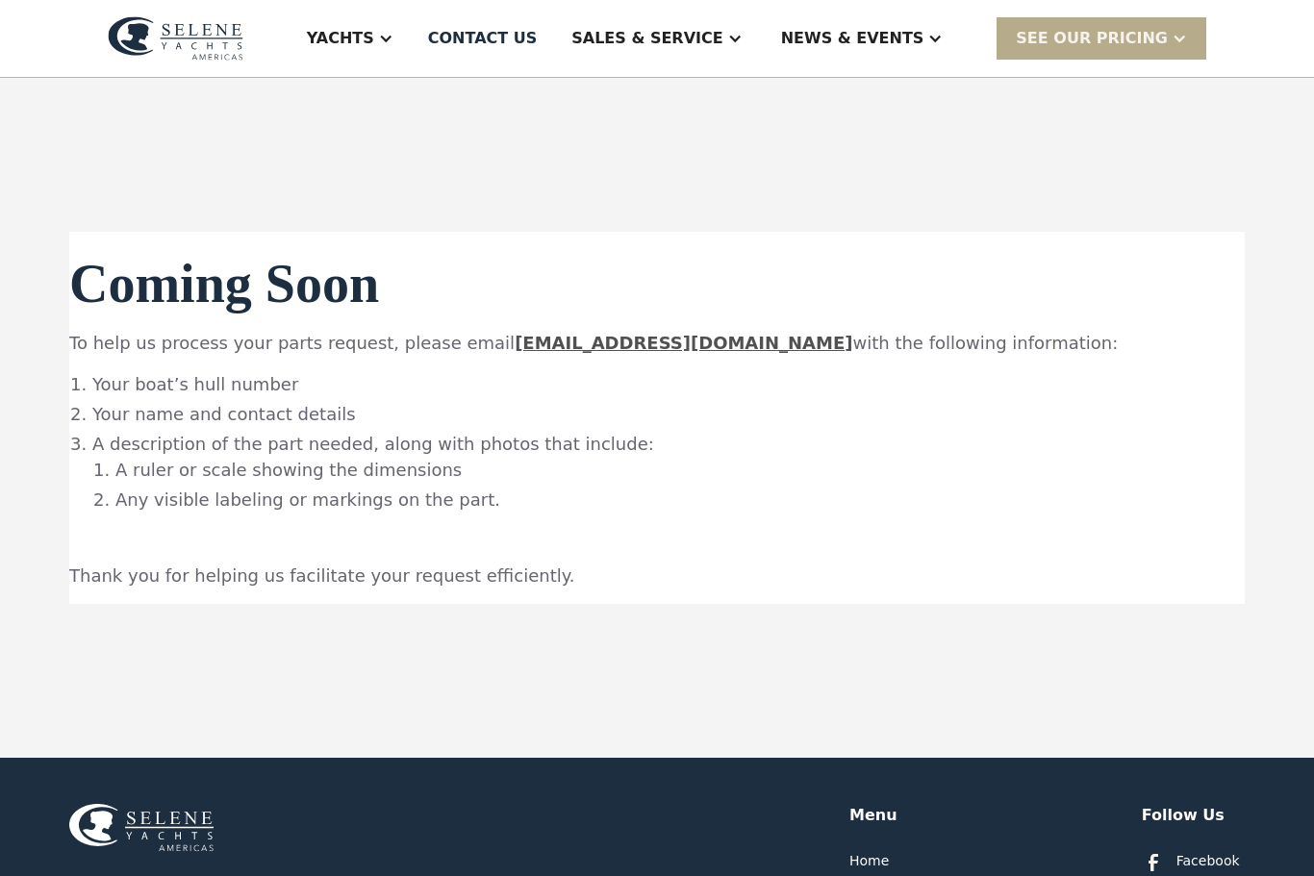
click at [722, 31] on div "Sales & Service" at bounding box center [646, 38] width 151 height 23
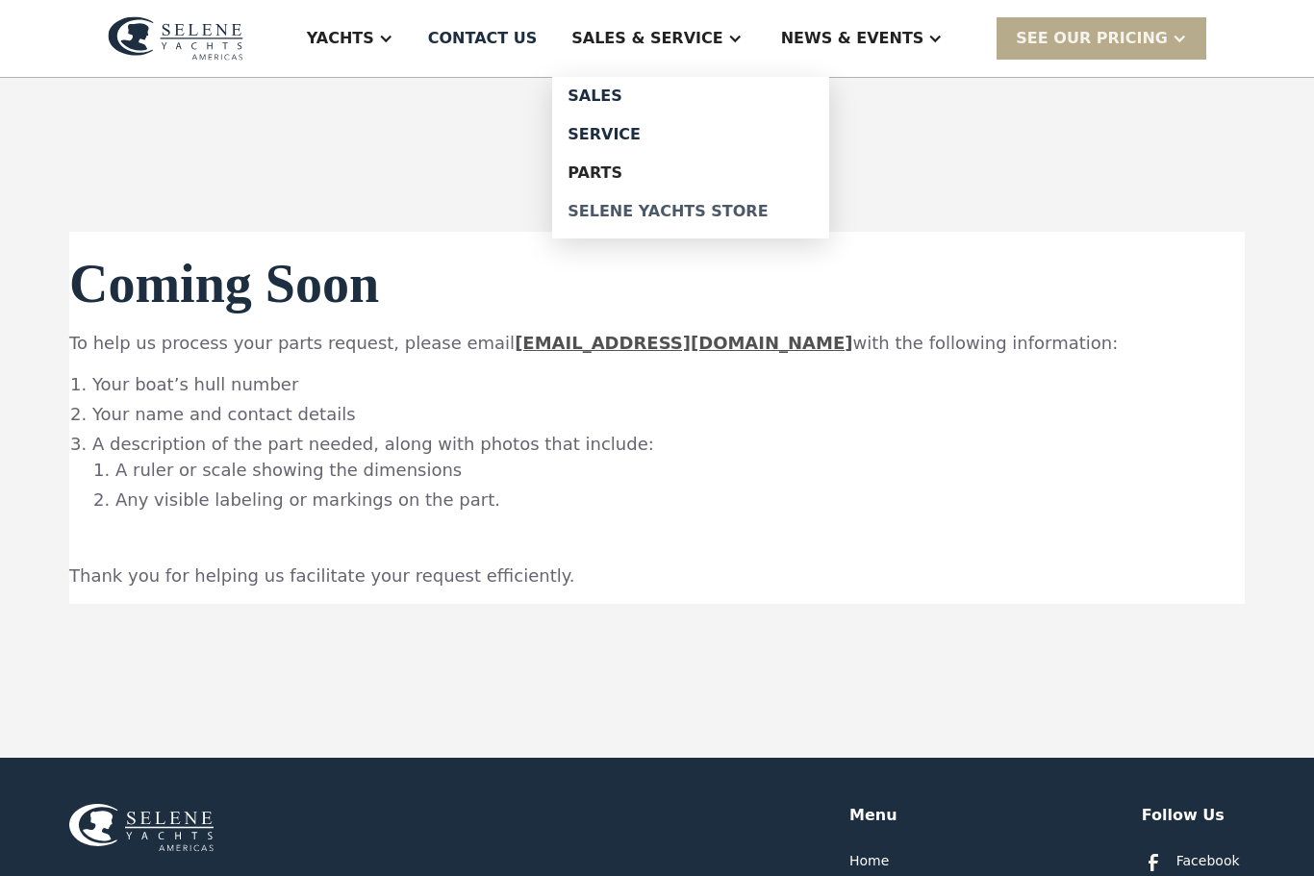
click at [766, 224] on link "Selene Yachts Store" at bounding box center [690, 211] width 277 height 38
